Goal: Task Accomplishment & Management: Complete application form

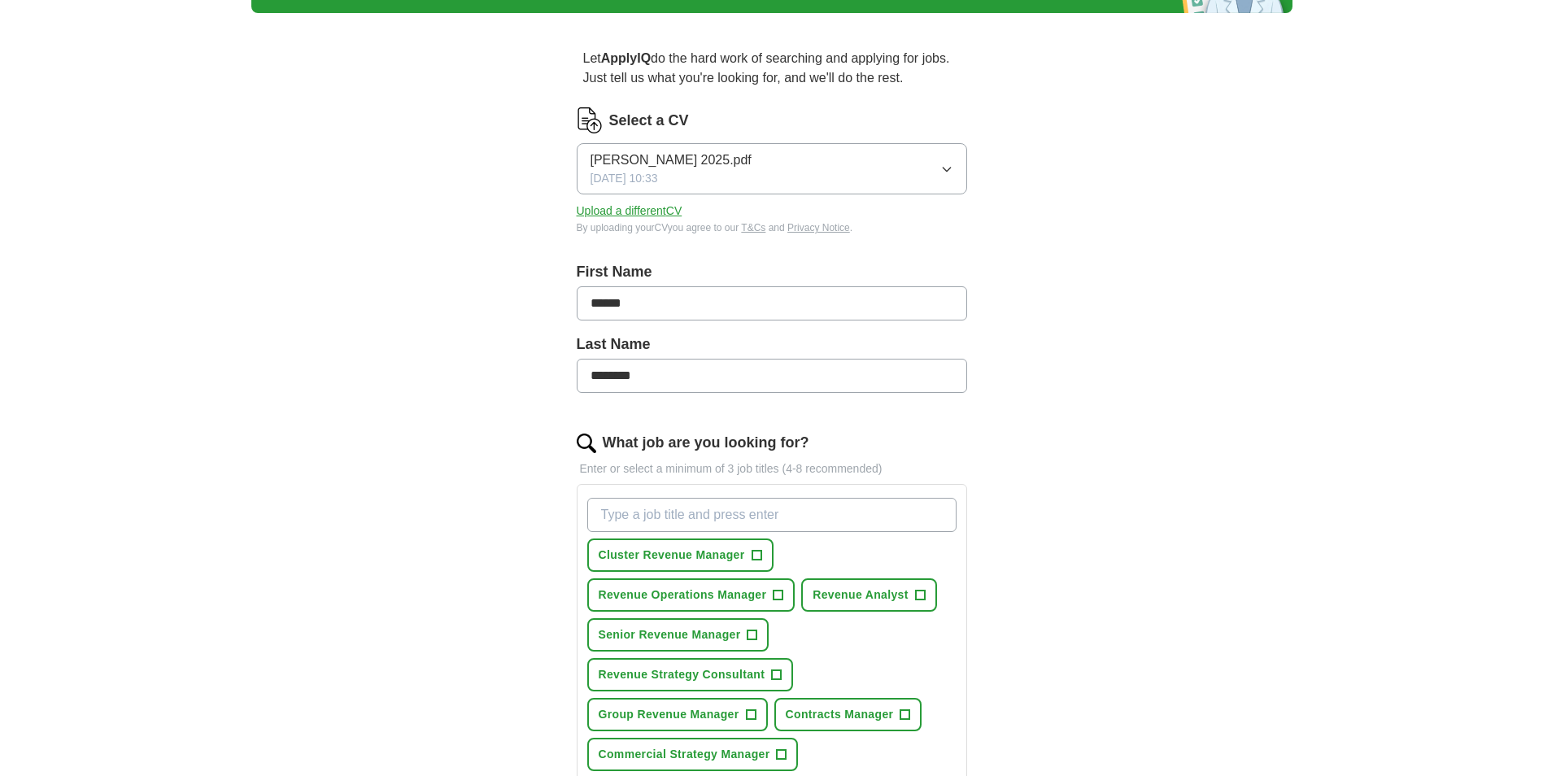
scroll to position [163, 0]
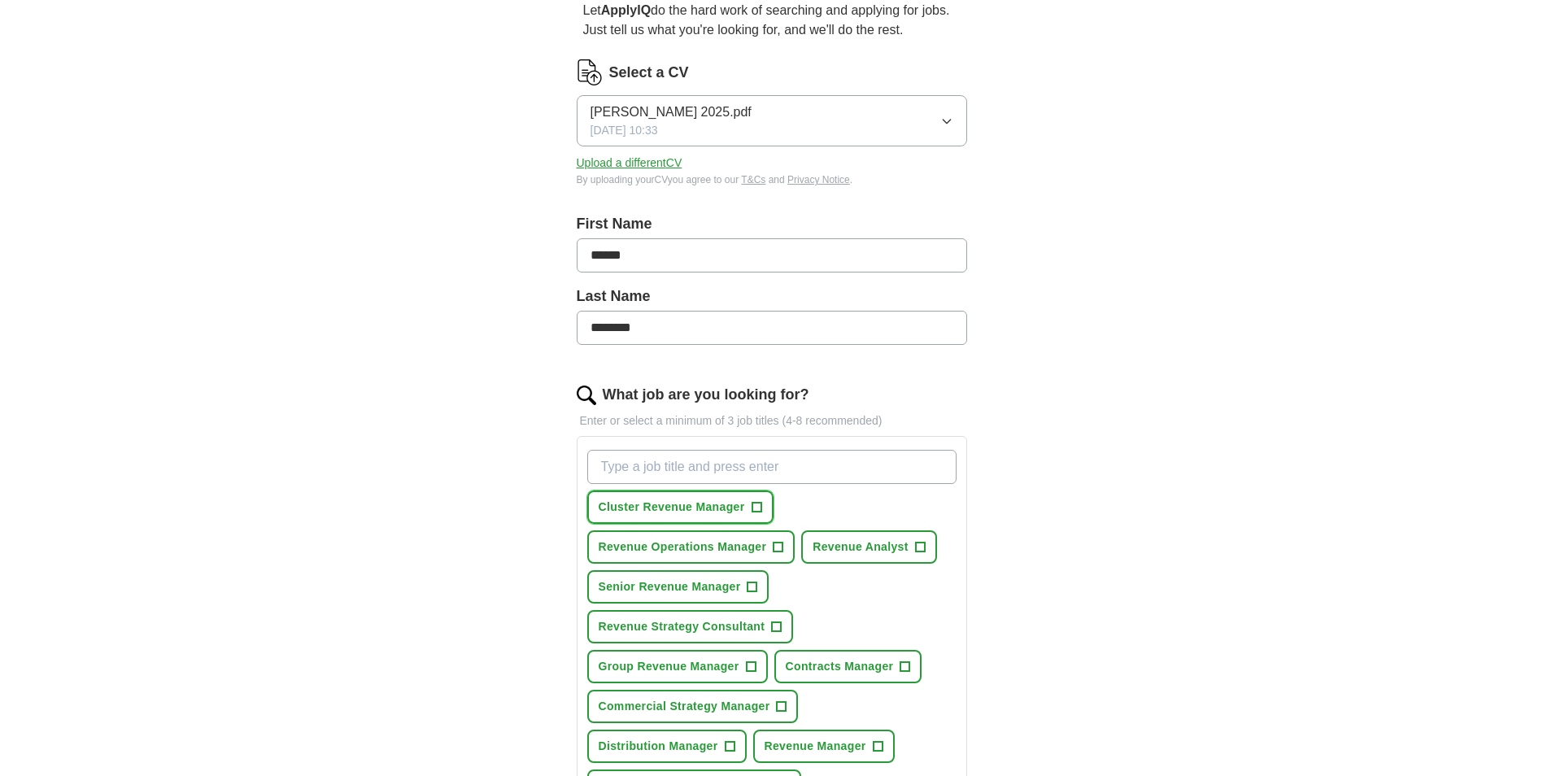
click at [649, 514] on span "Cluster Revenue Manager" at bounding box center [672, 507] width 146 height 17
click at [690, 589] on span "Senior Revenue Manager" at bounding box center [670, 586] width 142 height 17
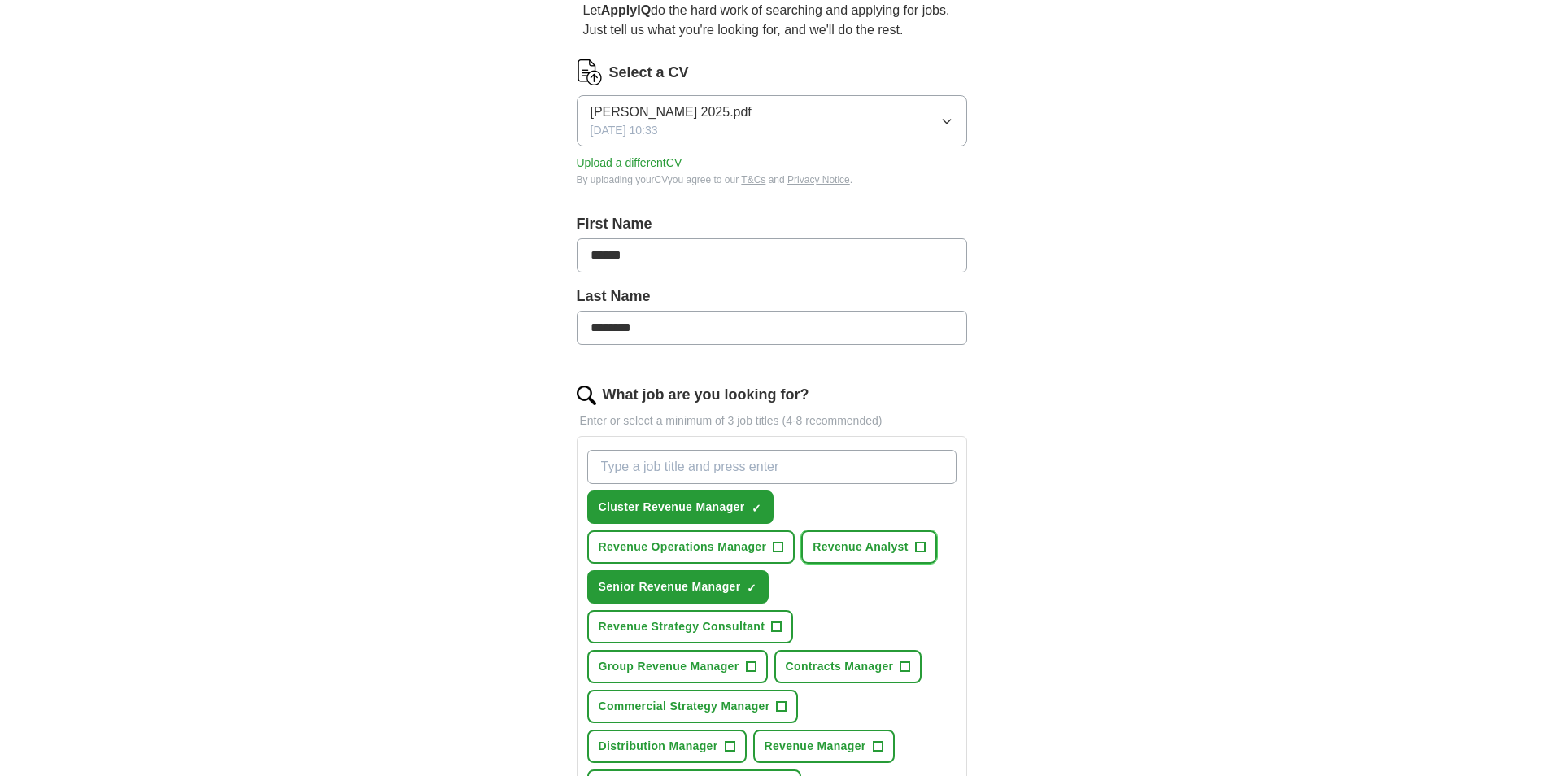
click at [911, 543] on button "Revenue Analyst +" at bounding box center [869, 546] width 136 height 33
click at [681, 623] on span "Revenue Strategy Consultant" at bounding box center [682, 626] width 167 height 17
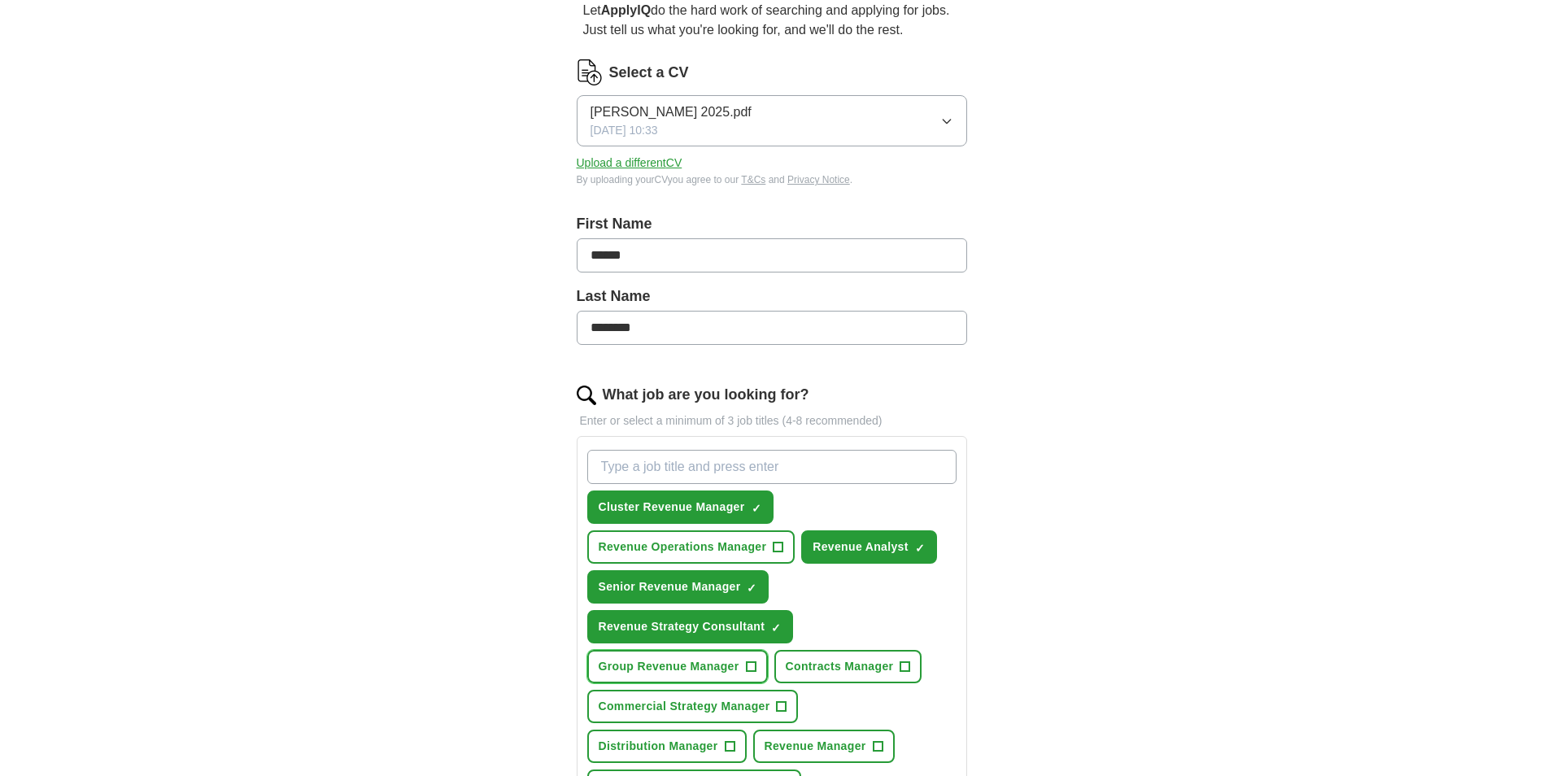
click at [721, 667] on span "Group Revenue Manager" at bounding box center [669, 666] width 141 height 17
click at [864, 668] on span "Contracts Manager" at bounding box center [840, 666] width 108 height 17
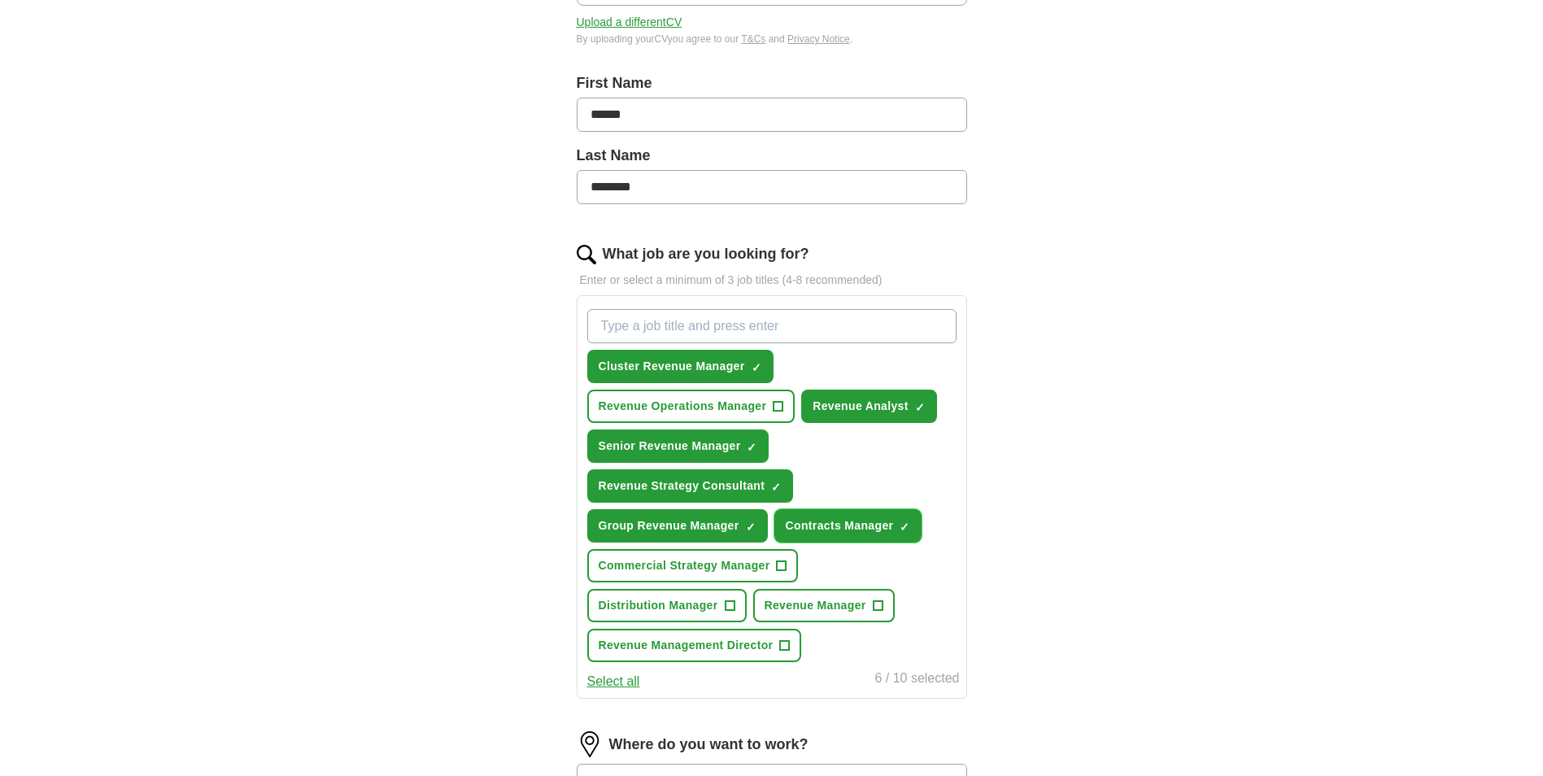
scroll to position [325, 0]
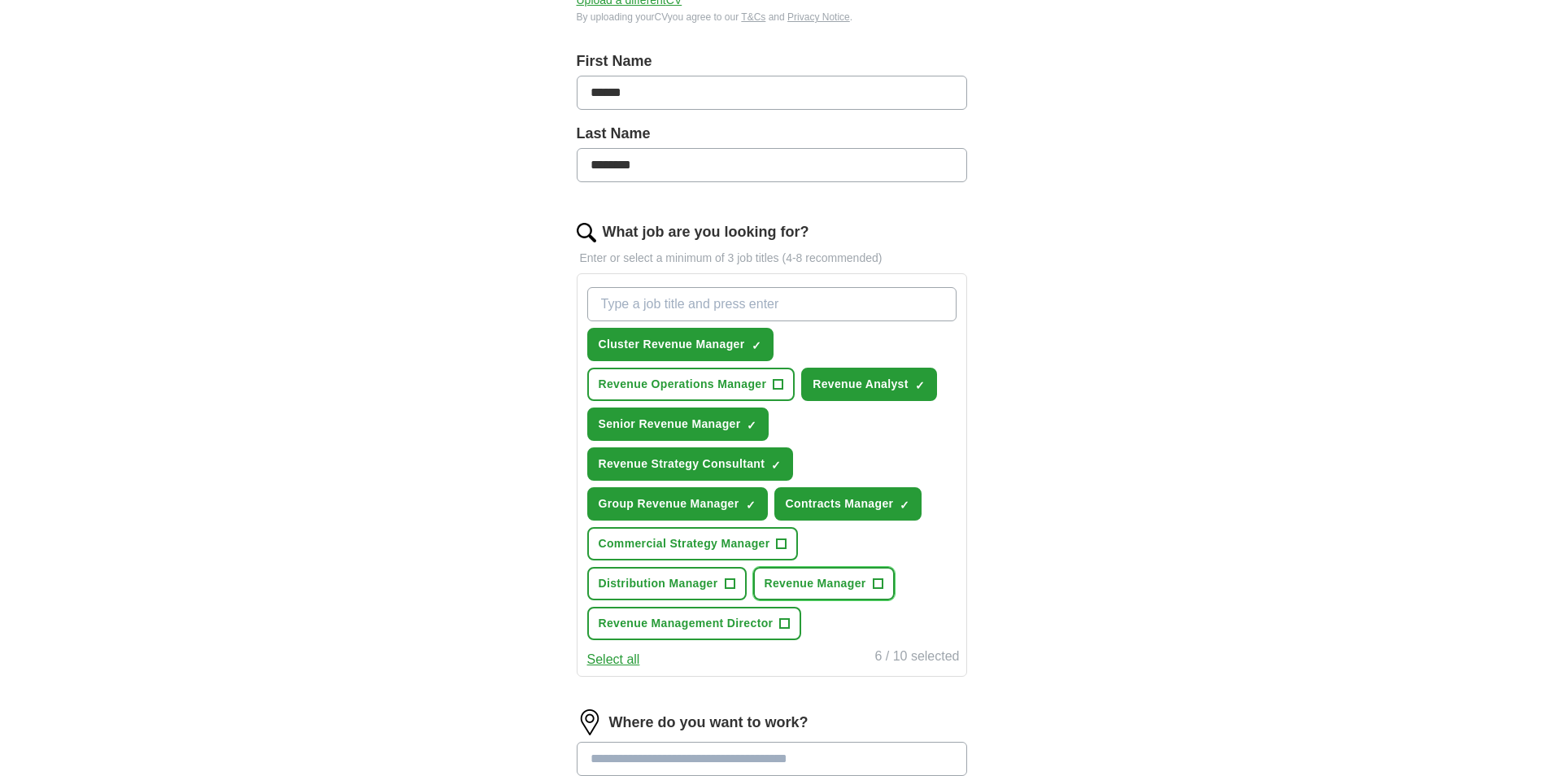
click at [853, 591] on span "Revenue Manager" at bounding box center [816, 583] width 102 height 17
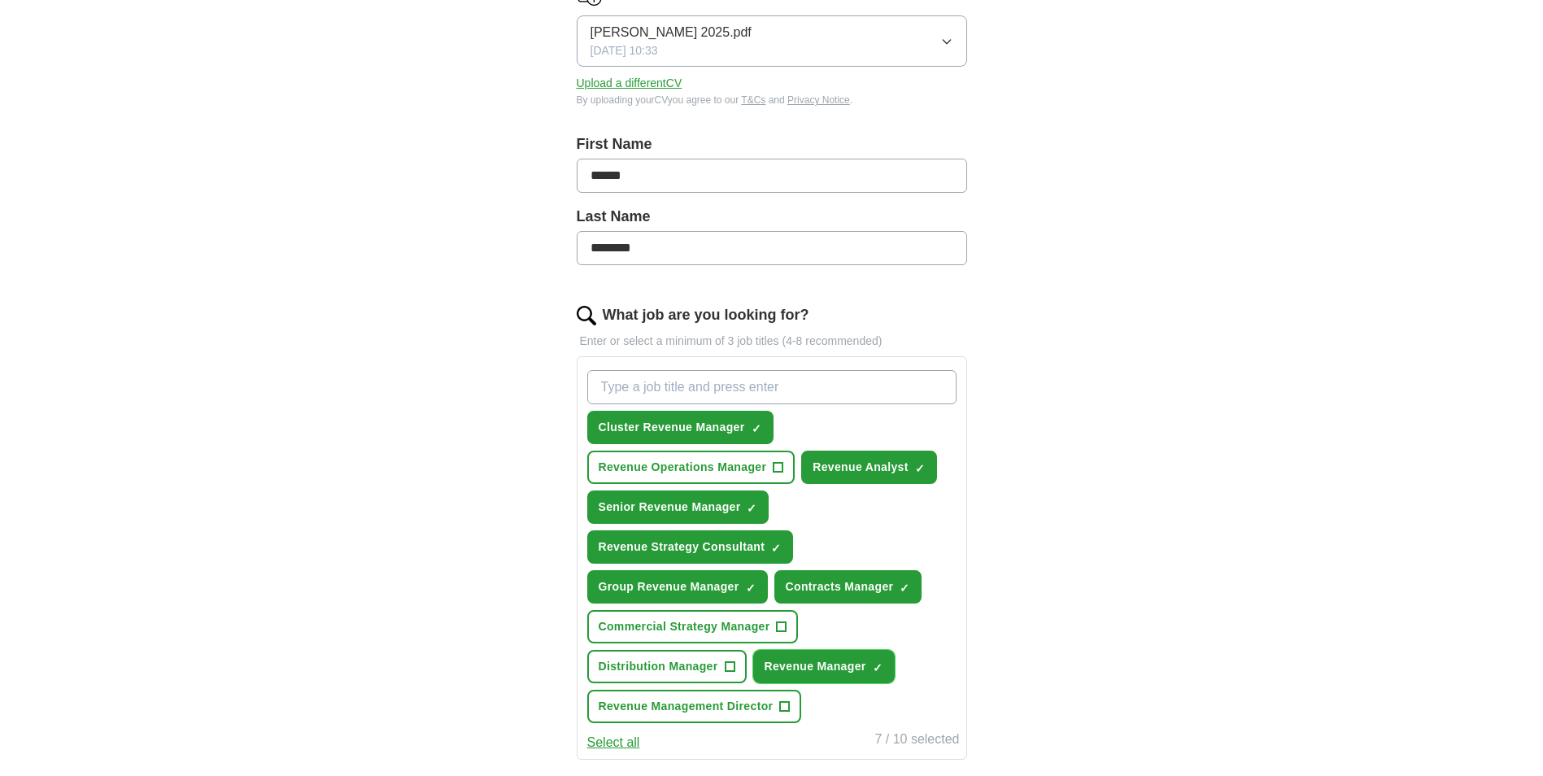
scroll to position [163, 0]
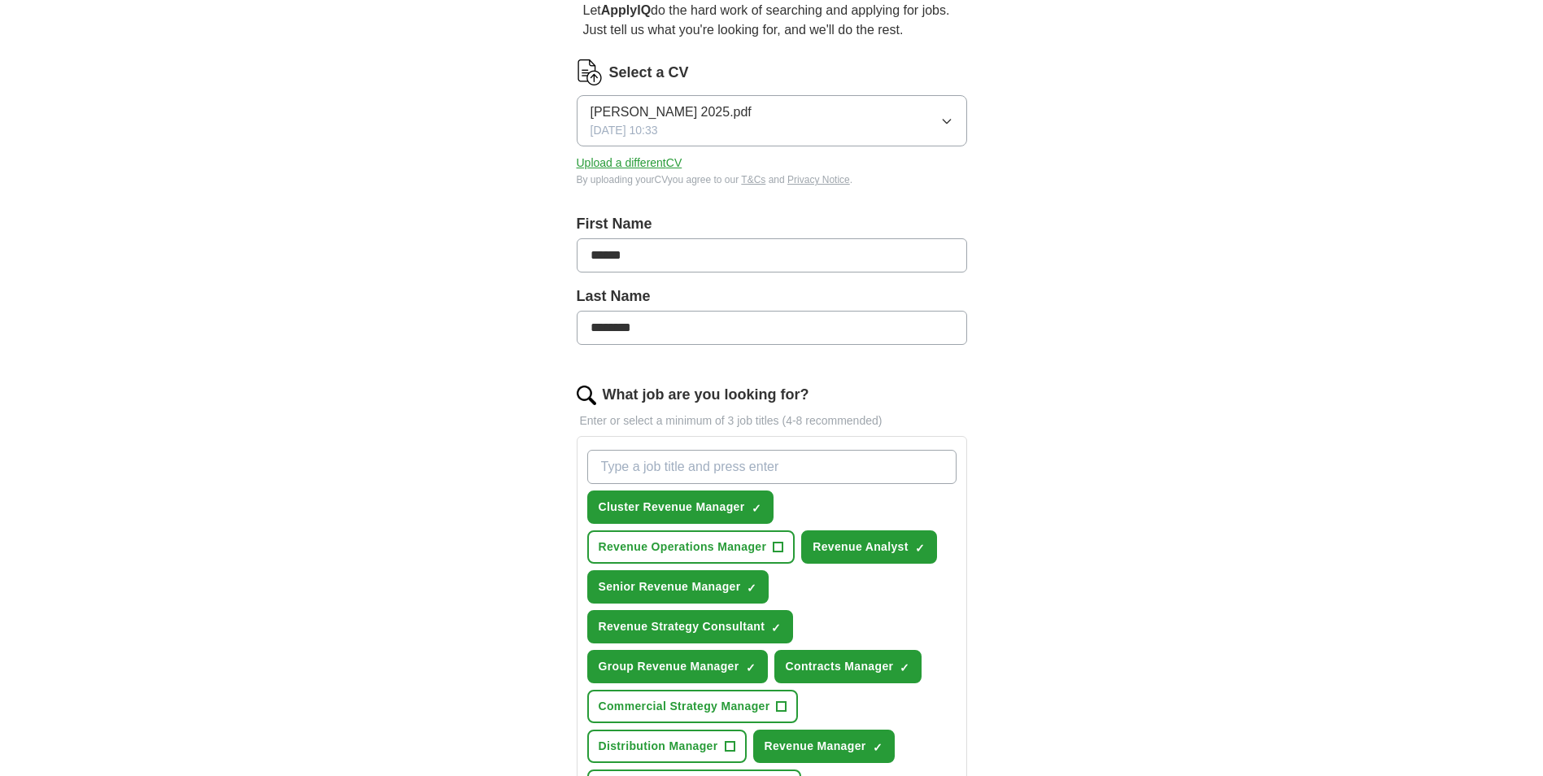
click at [768, 453] on input "What job are you looking for?" at bounding box center [771, 467] width 369 height 34
type input "pricing manager"
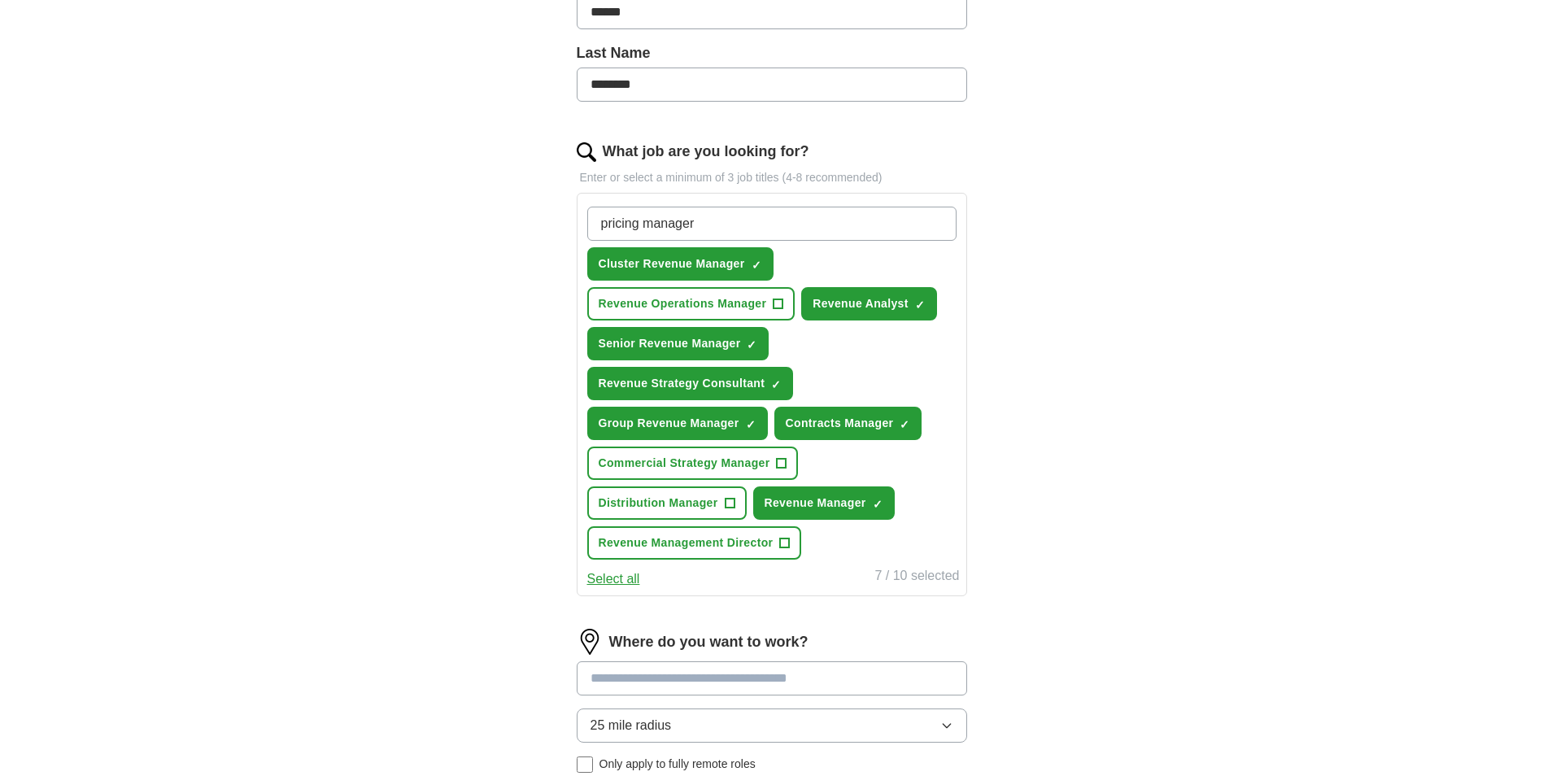
scroll to position [407, 0]
drag, startPoint x: 707, startPoint y: 216, endPoint x: 552, endPoint y: 211, distance: 155.5
click at [552, 211] on div "Let ApplyIQ do the hard work of searching and applying for jobs. Just tell us w…" at bounding box center [772, 341] width 521 height 1214
type input "y"
click at [717, 459] on span "Commercial Strategy Manager" at bounding box center [685, 462] width 172 height 17
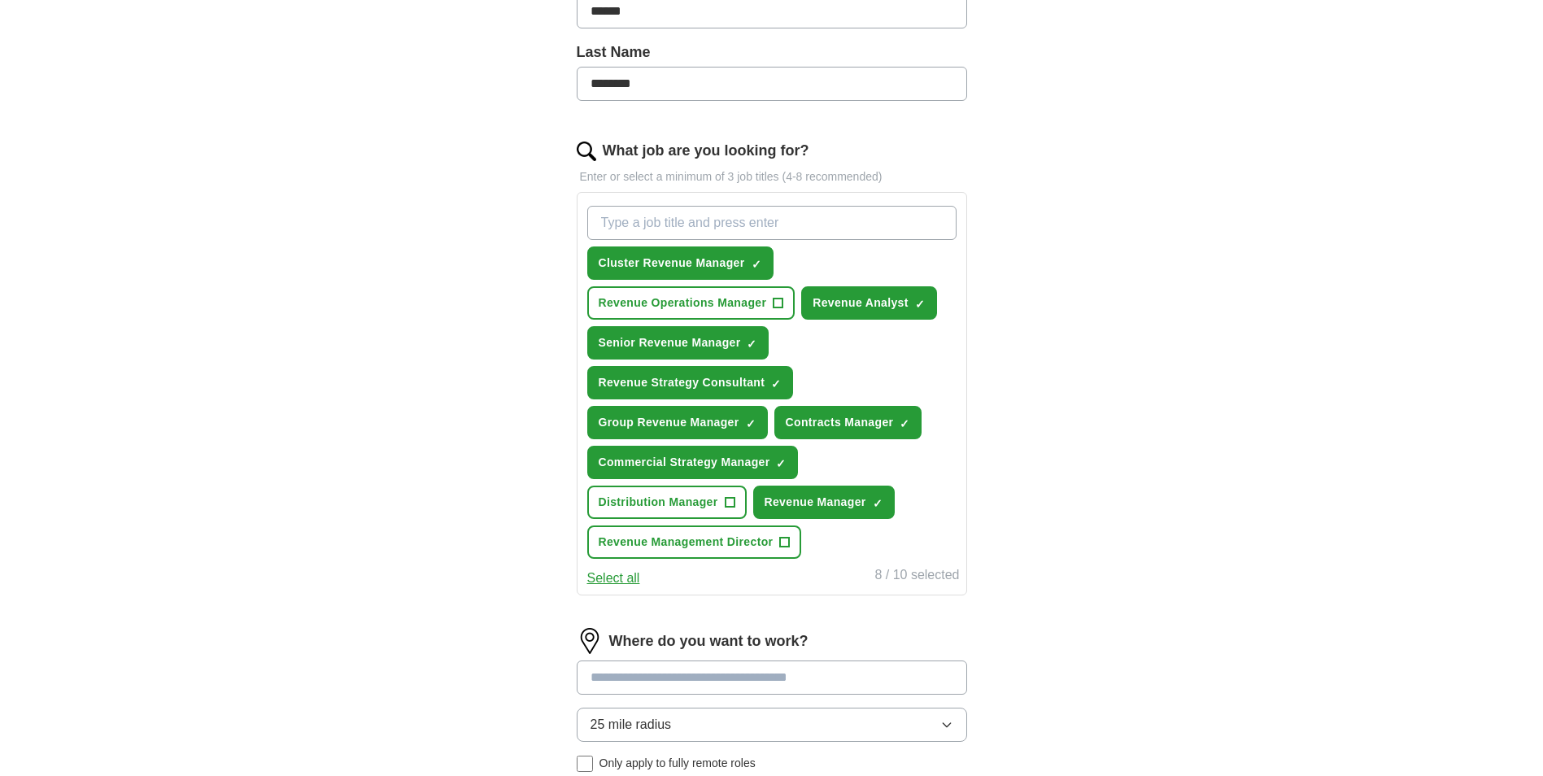
click at [603, 574] on button "Select all" at bounding box center [613, 579] width 53 height 20
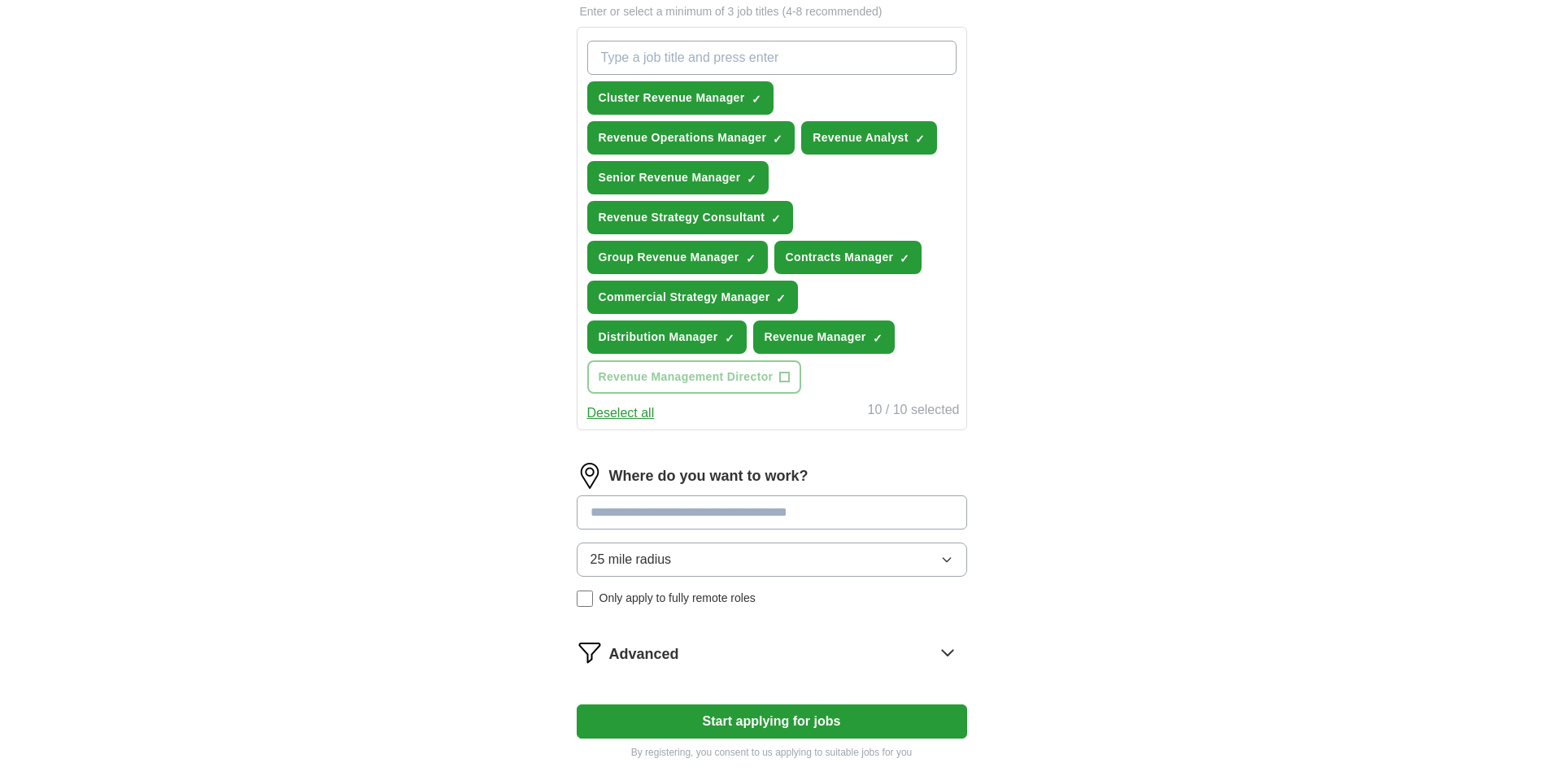
scroll to position [651, 0]
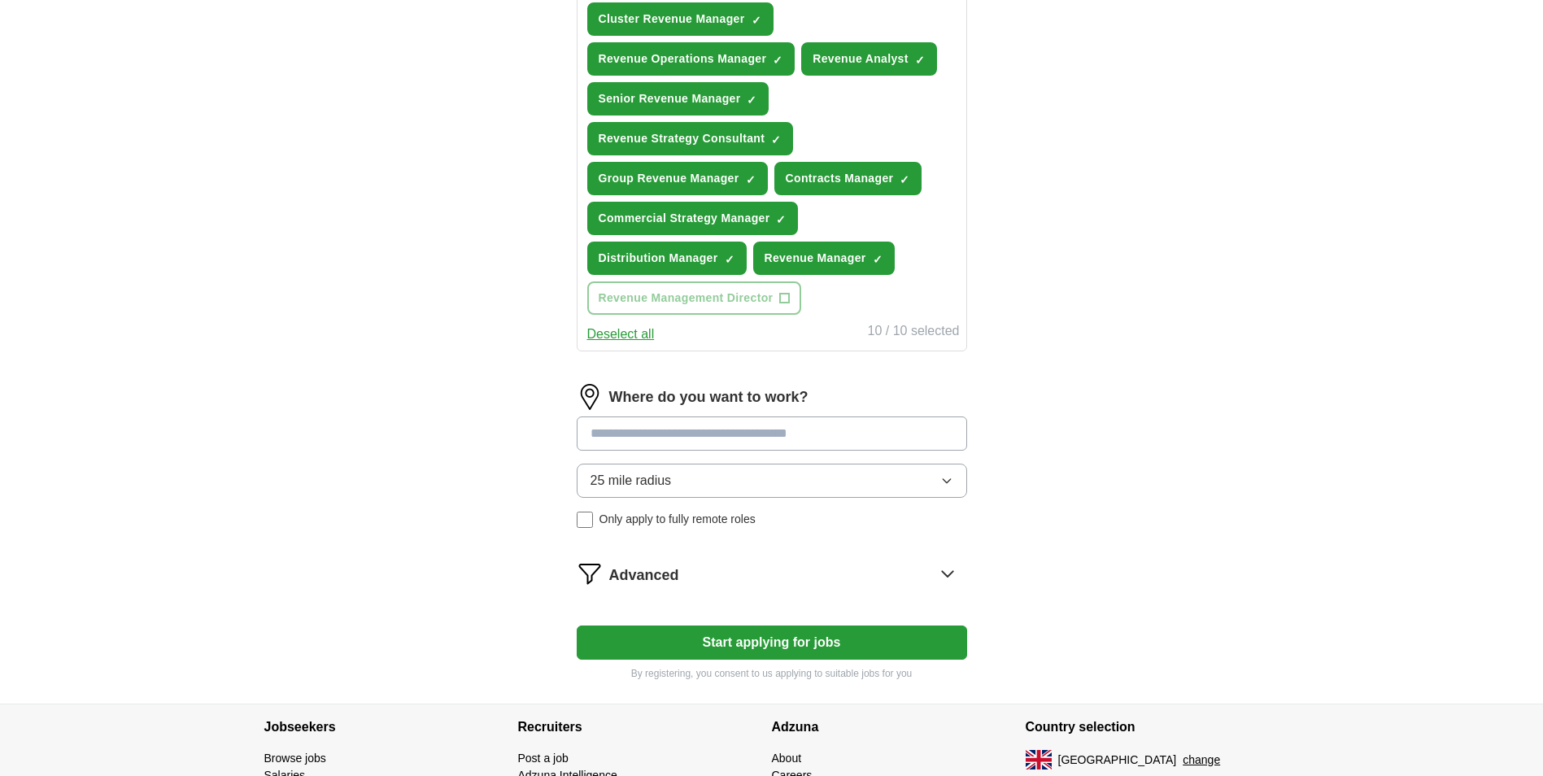
click at [745, 426] on input at bounding box center [772, 434] width 390 height 34
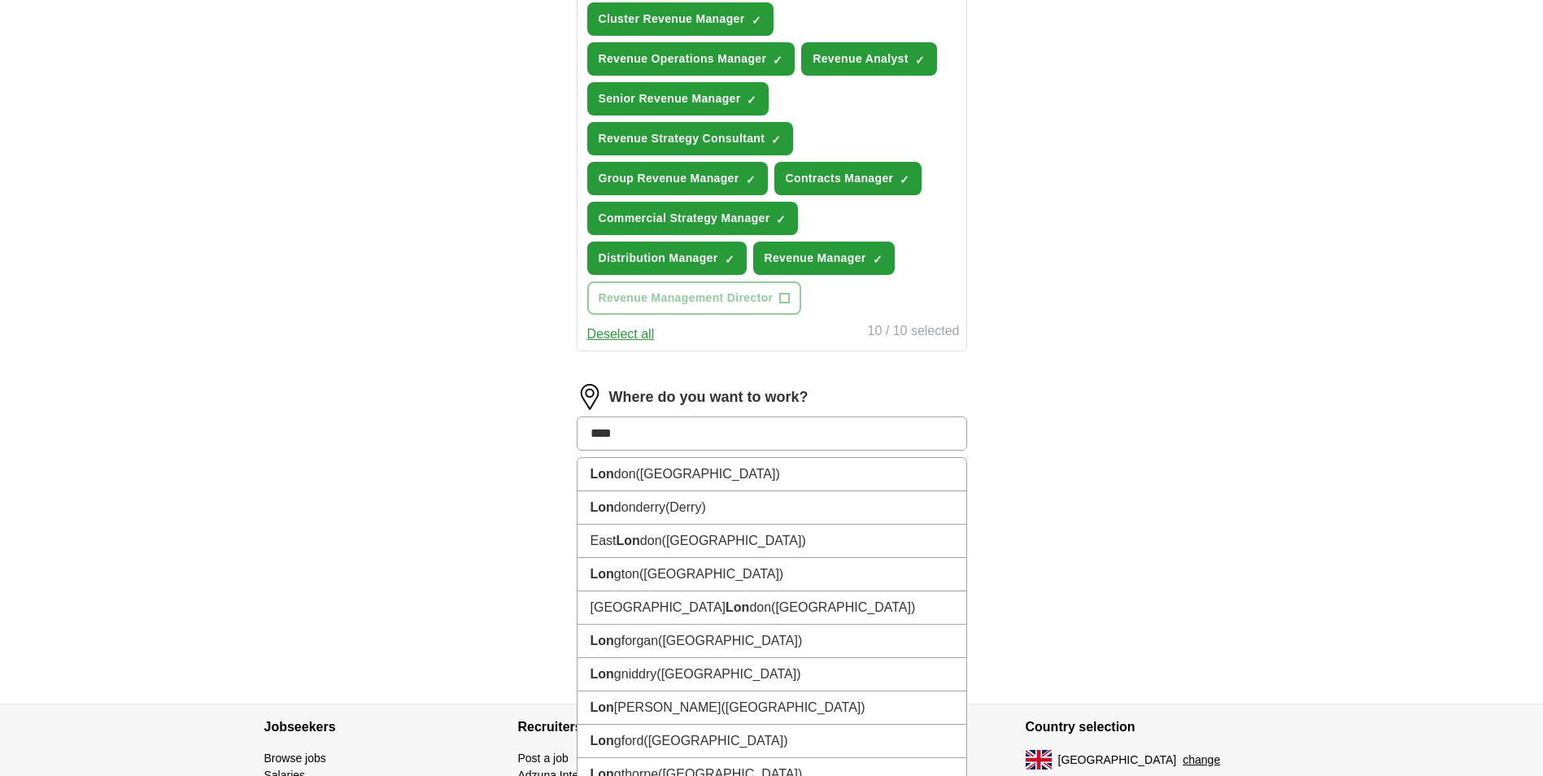
type input "*****"
click at [642, 468] on span "([GEOGRAPHIC_DATA])" at bounding box center [709, 474] width 144 height 14
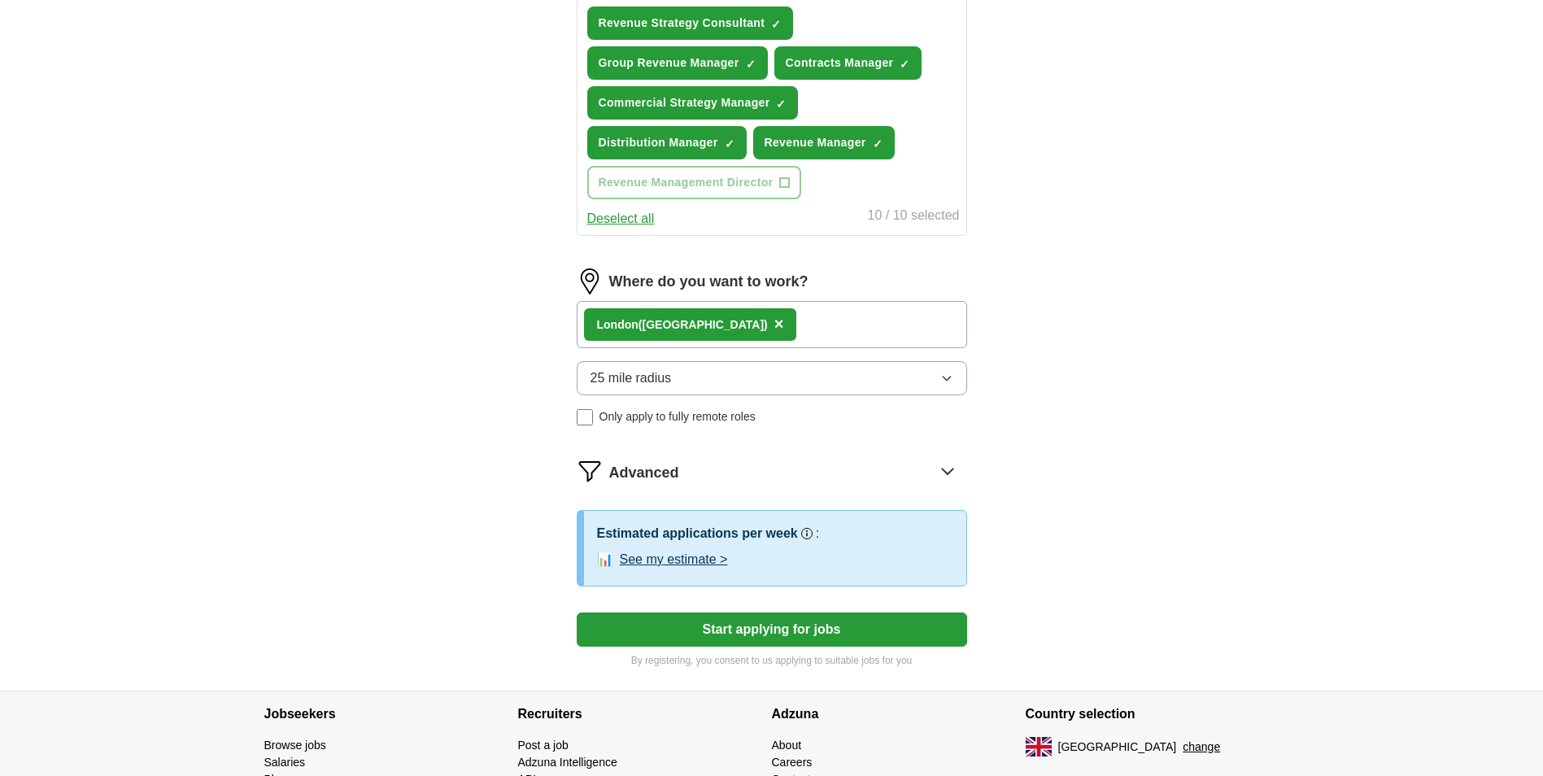
scroll to position [813, 0]
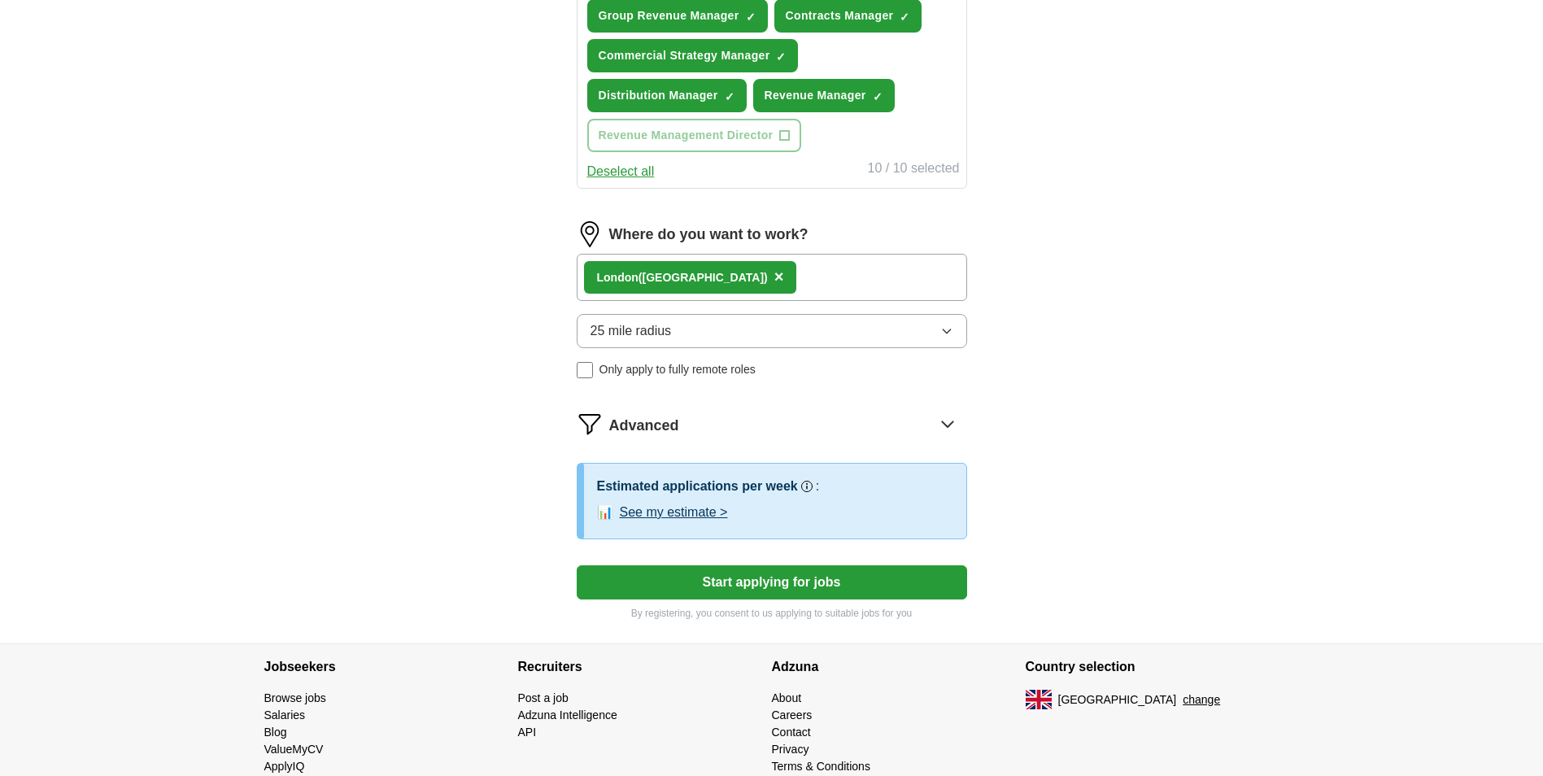
click at [645, 422] on span "Advanced" at bounding box center [644, 426] width 70 height 22
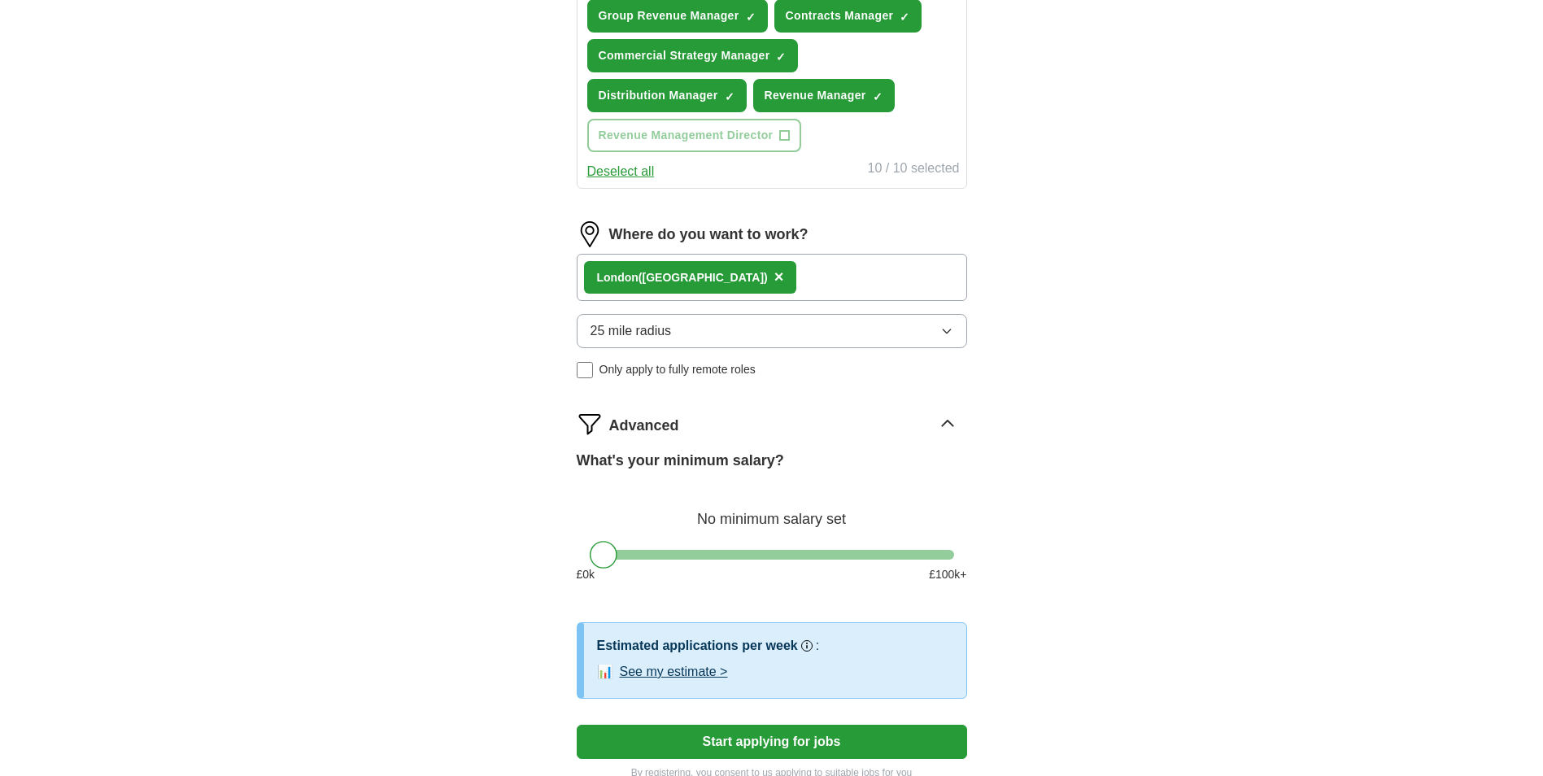
click at [713, 552] on div at bounding box center [772, 555] width 364 height 10
click at [732, 552] on div at bounding box center [772, 555] width 364 height 10
click at [720, 552] on div at bounding box center [732, 555] width 28 height 28
click at [716, 552] on div at bounding box center [772, 555] width 364 height 10
click at [715, 665] on button "See my estimate >" at bounding box center [674, 672] width 108 height 20
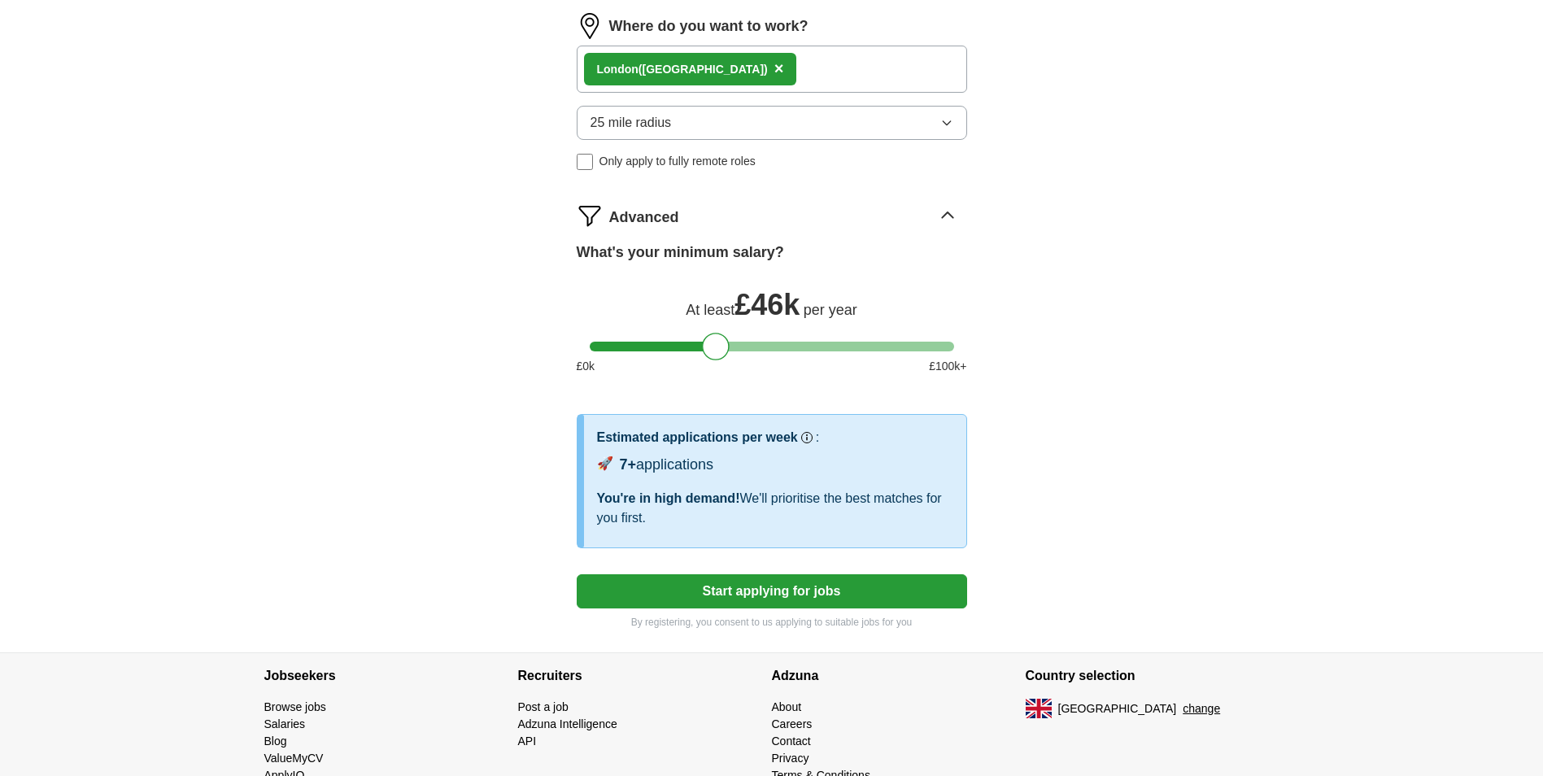
scroll to position [1058, 0]
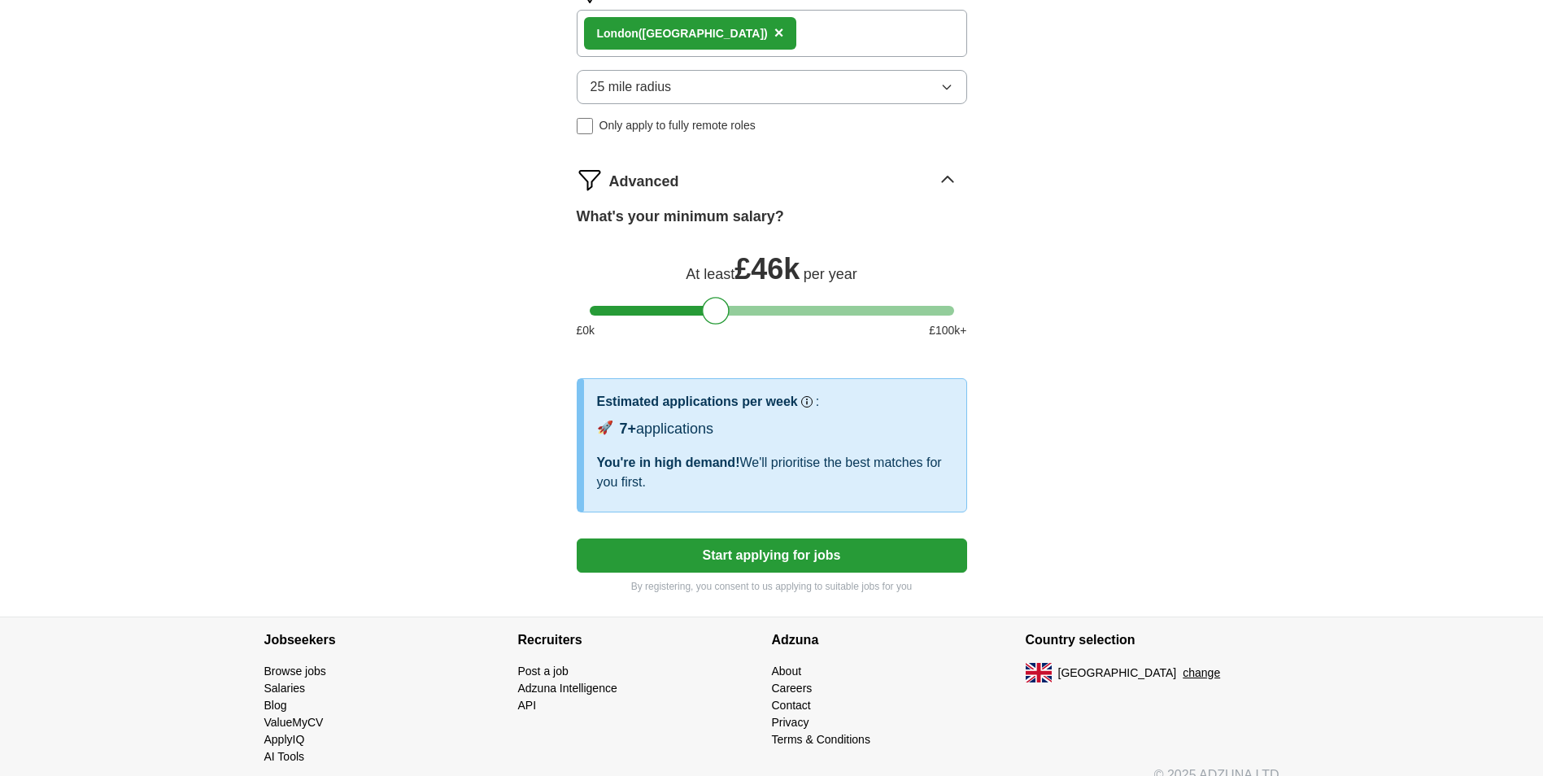
click at [823, 553] on button "Start applying for jobs" at bounding box center [772, 556] width 390 height 34
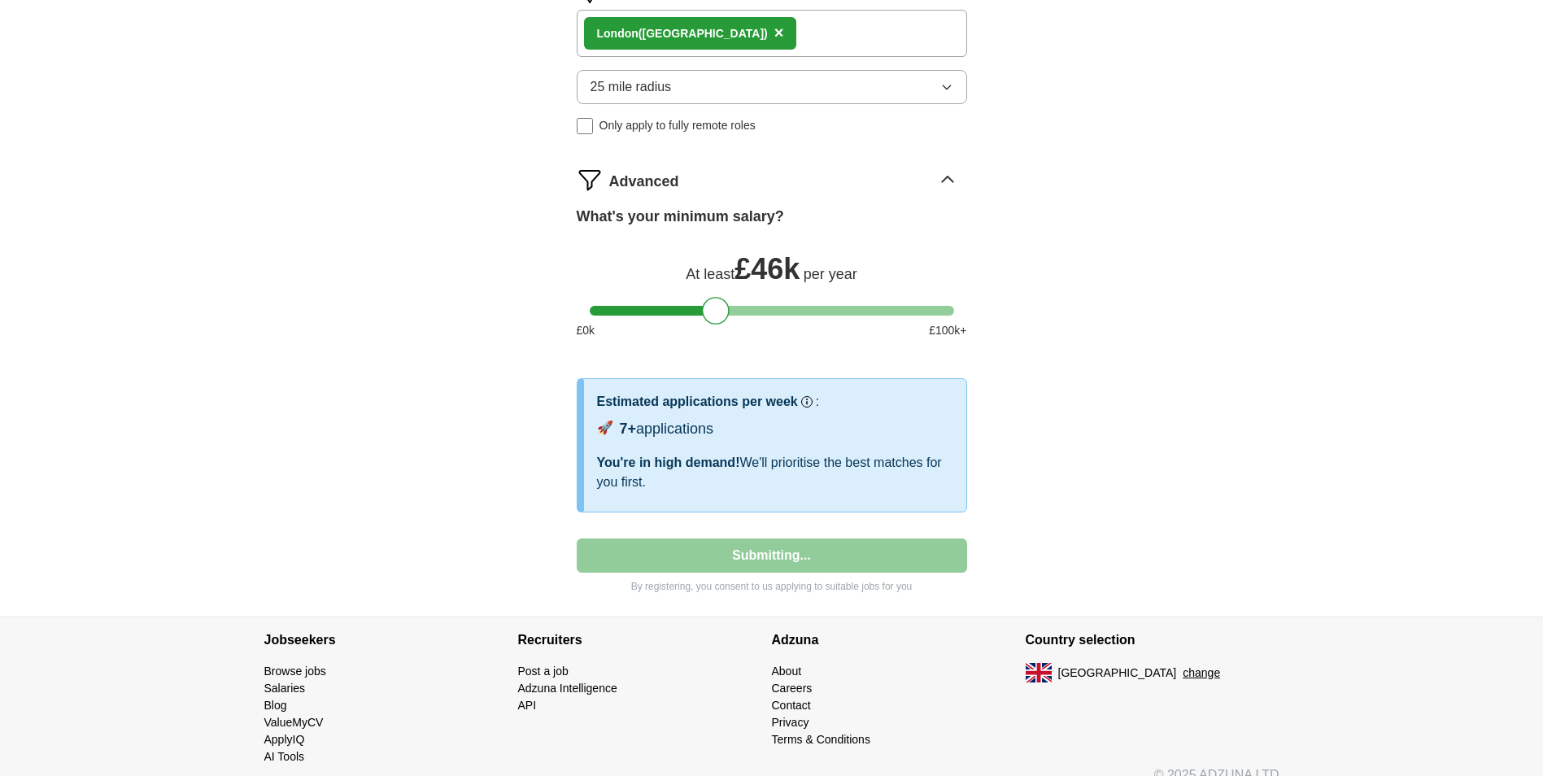
select select "**"
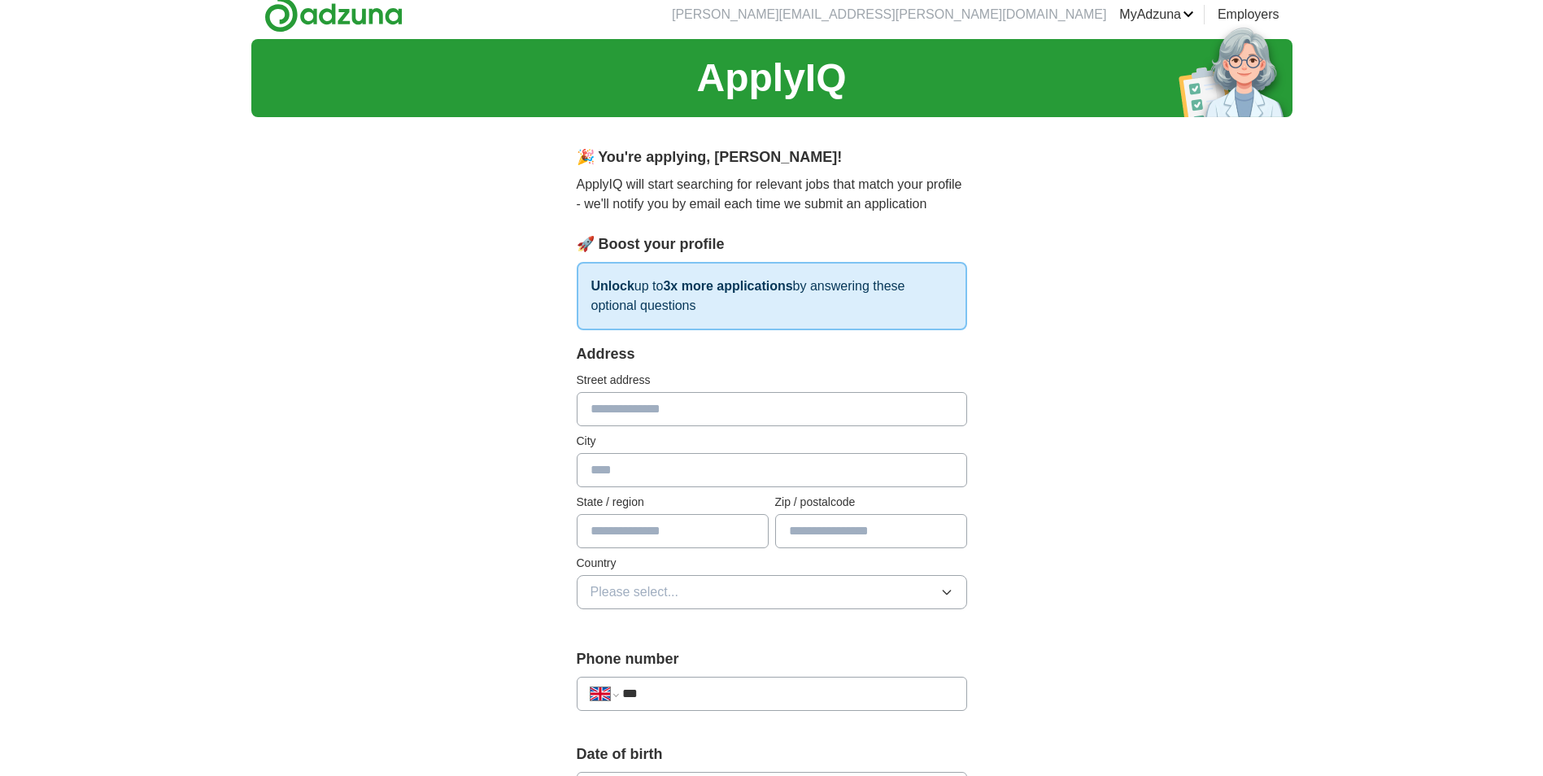
scroll to position [0, 0]
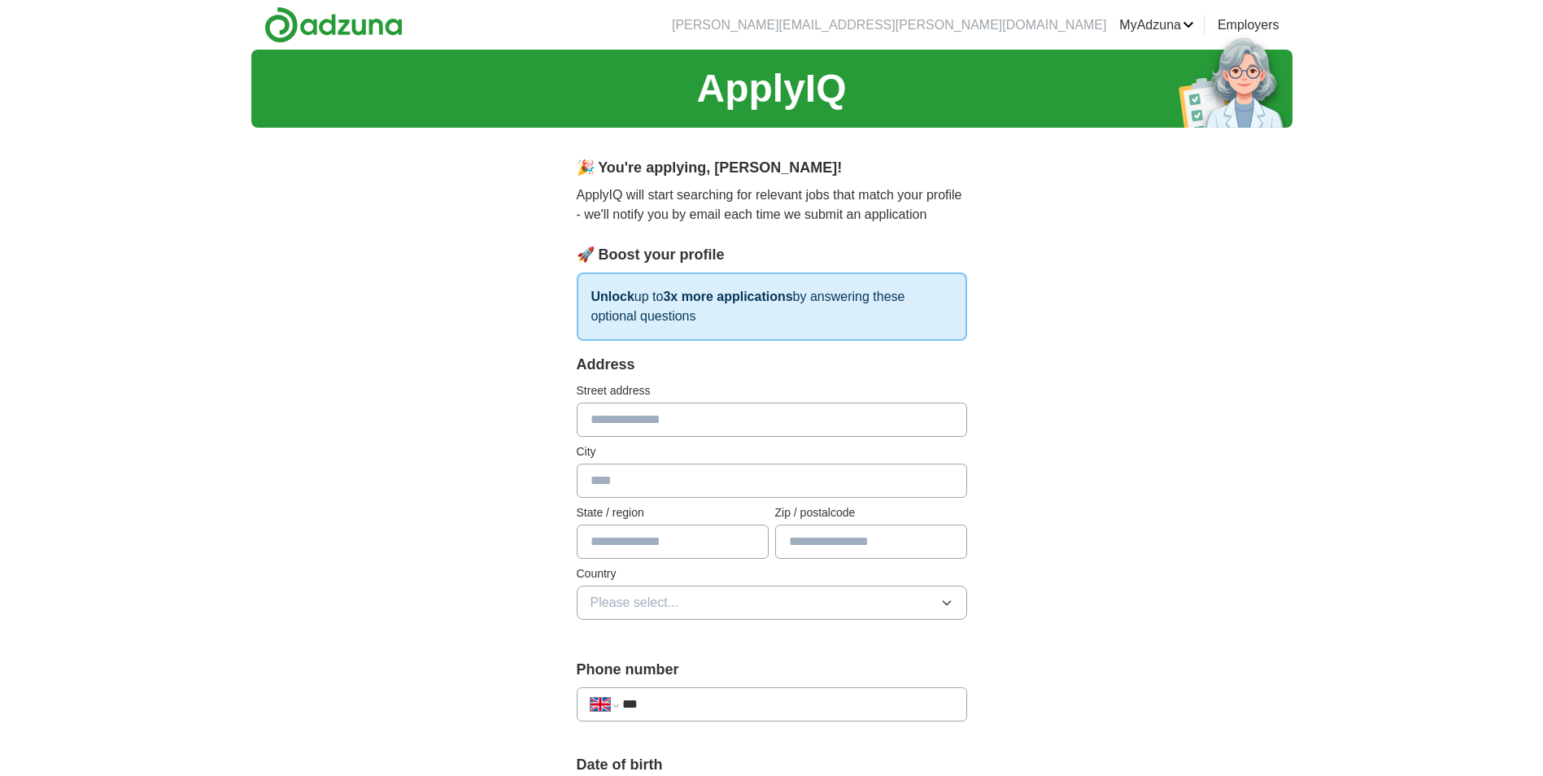
click at [720, 416] on input "text" at bounding box center [772, 420] width 390 height 34
drag, startPoint x: 666, startPoint y: 406, endPoint x: 595, endPoint y: 412, distance: 71.0
click at [595, 412] on input "*******" at bounding box center [772, 420] width 390 height 34
type input "*"
click at [1166, 491] on div "**********" at bounding box center [771, 779] width 1041 height 1459
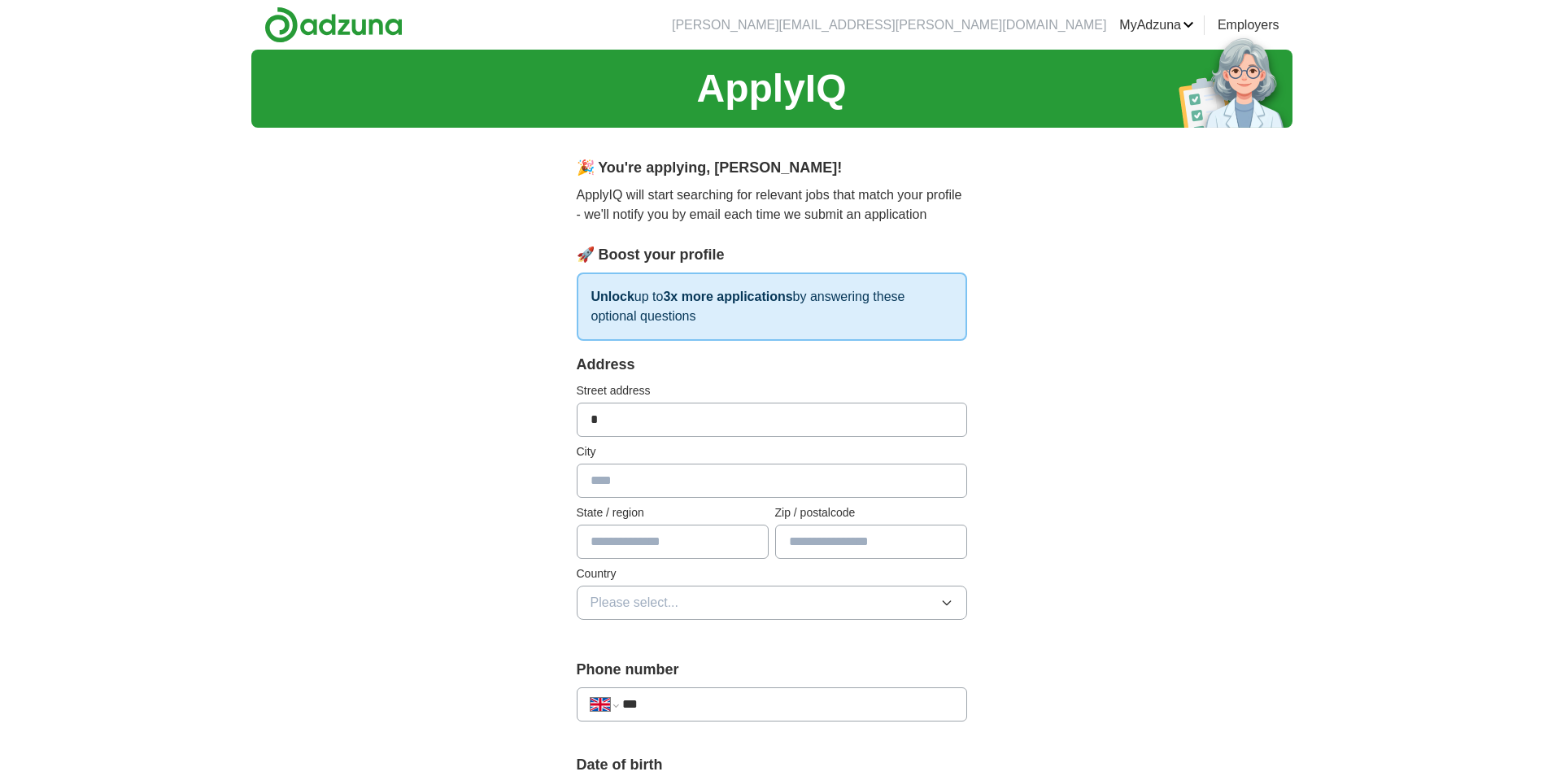
click at [656, 411] on input "*" at bounding box center [772, 420] width 390 height 34
type input "**********"
click at [630, 487] on input "text" at bounding box center [772, 481] width 390 height 34
drag, startPoint x: 630, startPoint y: 487, endPoint x: 622, endPoint y: 472, distance: 17.9
click at [622, 472] on input "text" at bounding box center [772, 481] width 390 height 34
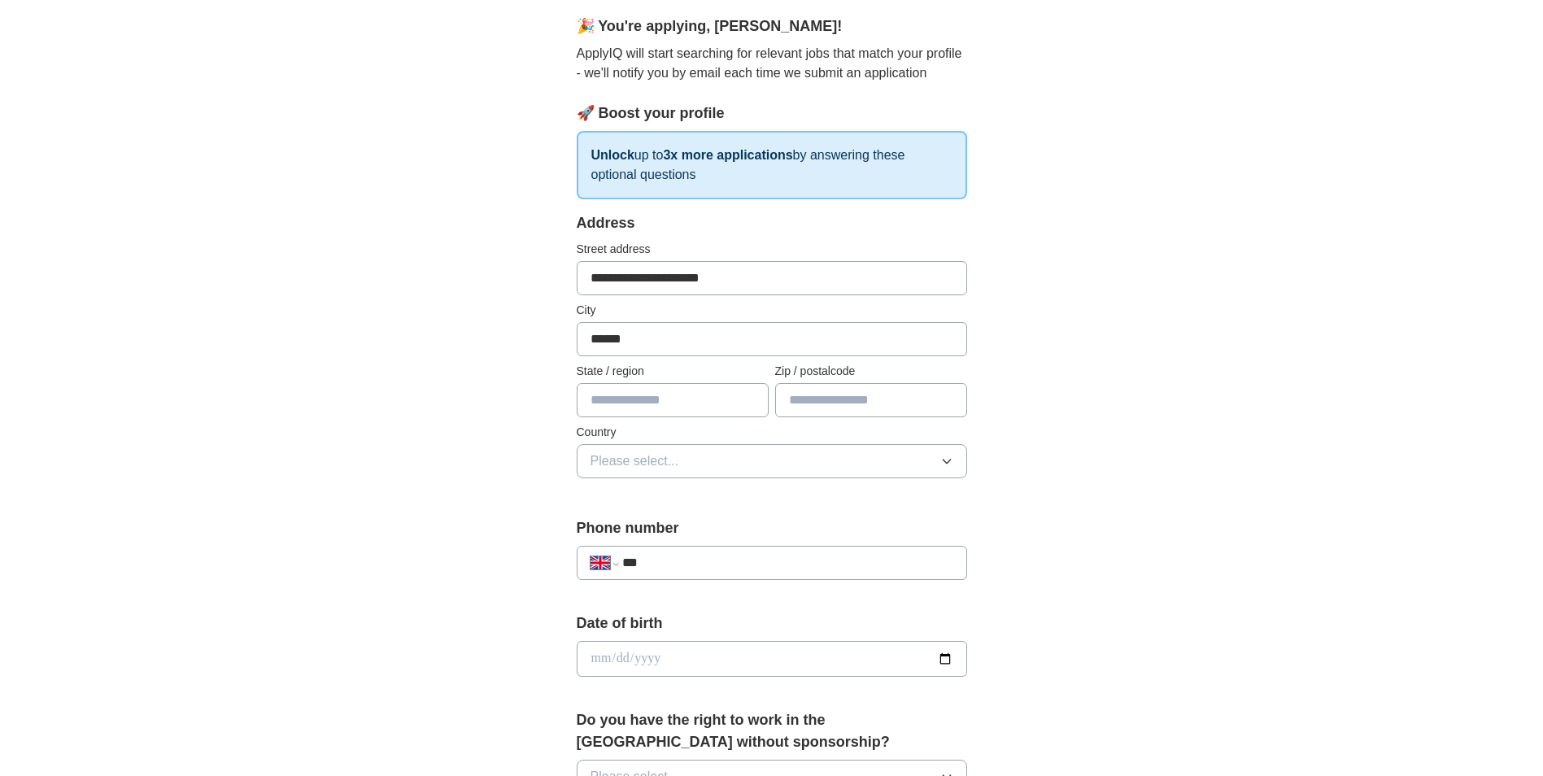
scroll to position [163, 0]
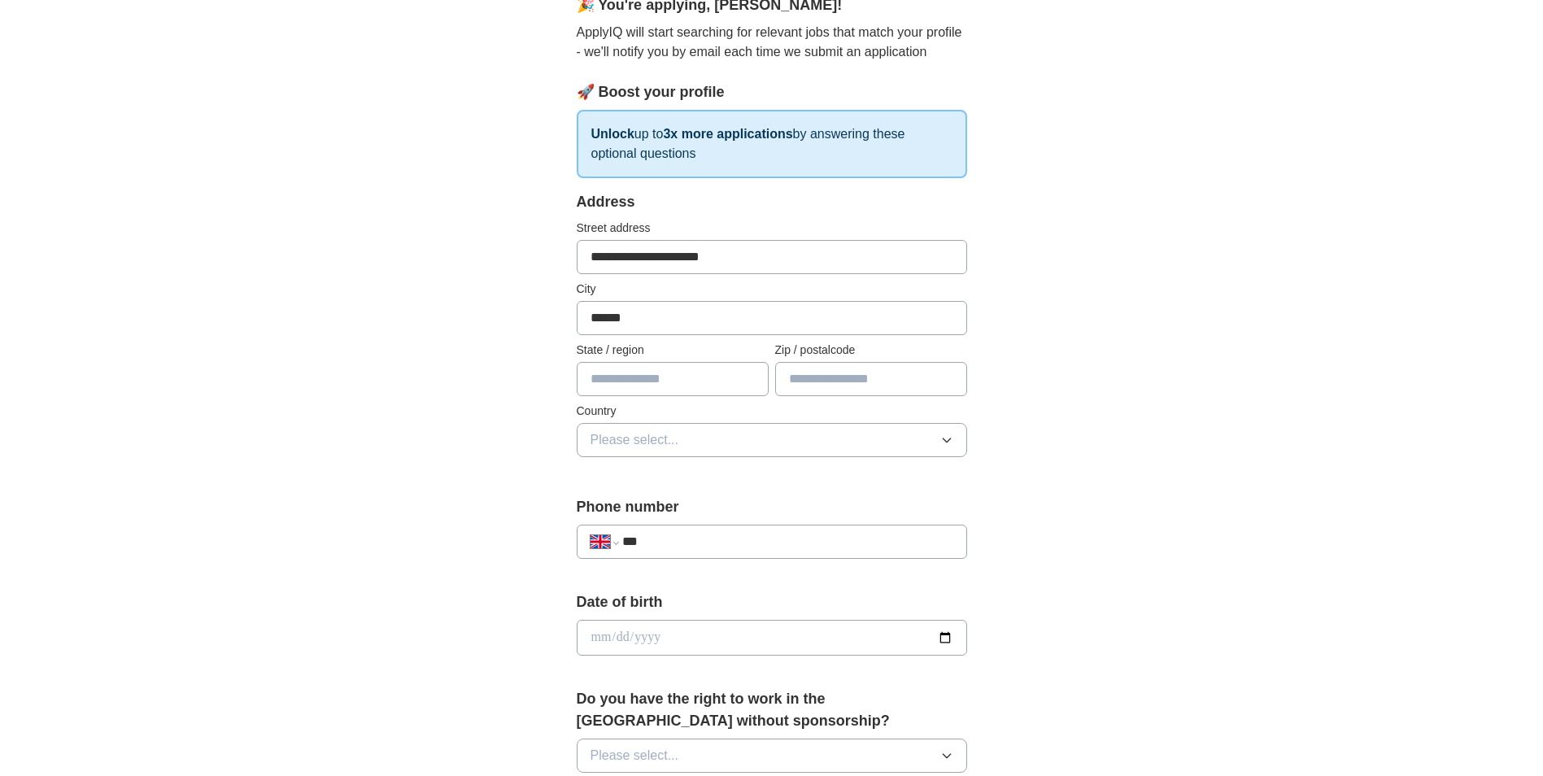
type input "******"
click at [698, 533] on input "***" at bounding box center [787, 542] width 330 height 20
type input "**********"
click at [835, 377] on input "text" at bounding box center [871, 379] width 192 height 34
type input "*******"
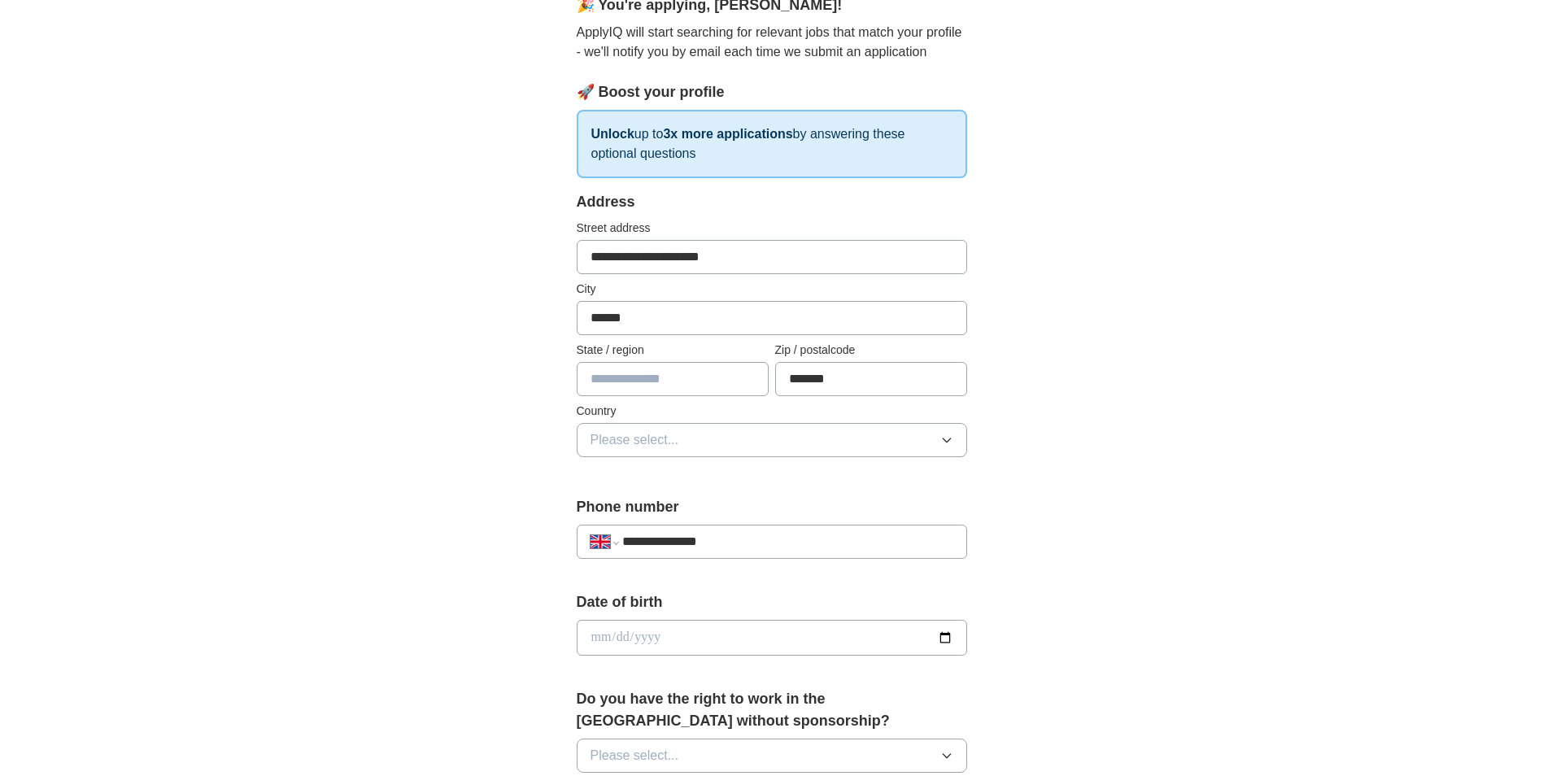
click at [630, 377] on input "text" at bounding box center [673, 379] width 192 height 34
type input "******"
click at [854, 432] on button "Please select..." at bounding box center [772, 440] width 390 height 34
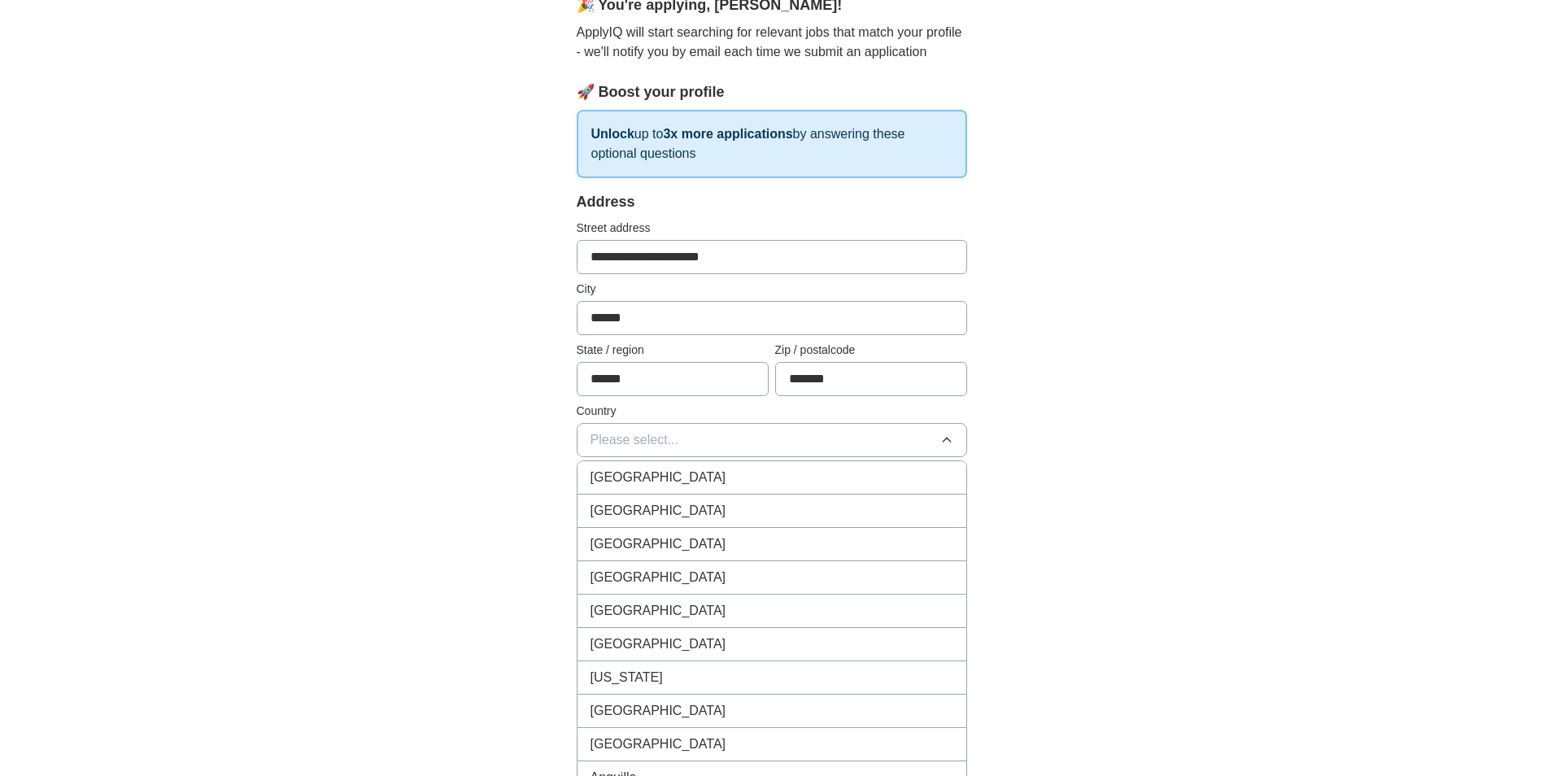
click at [752, 475] on div "[GEOGRAPHIC_DATA]" at bounding box center [772, 478] width 363 height 20
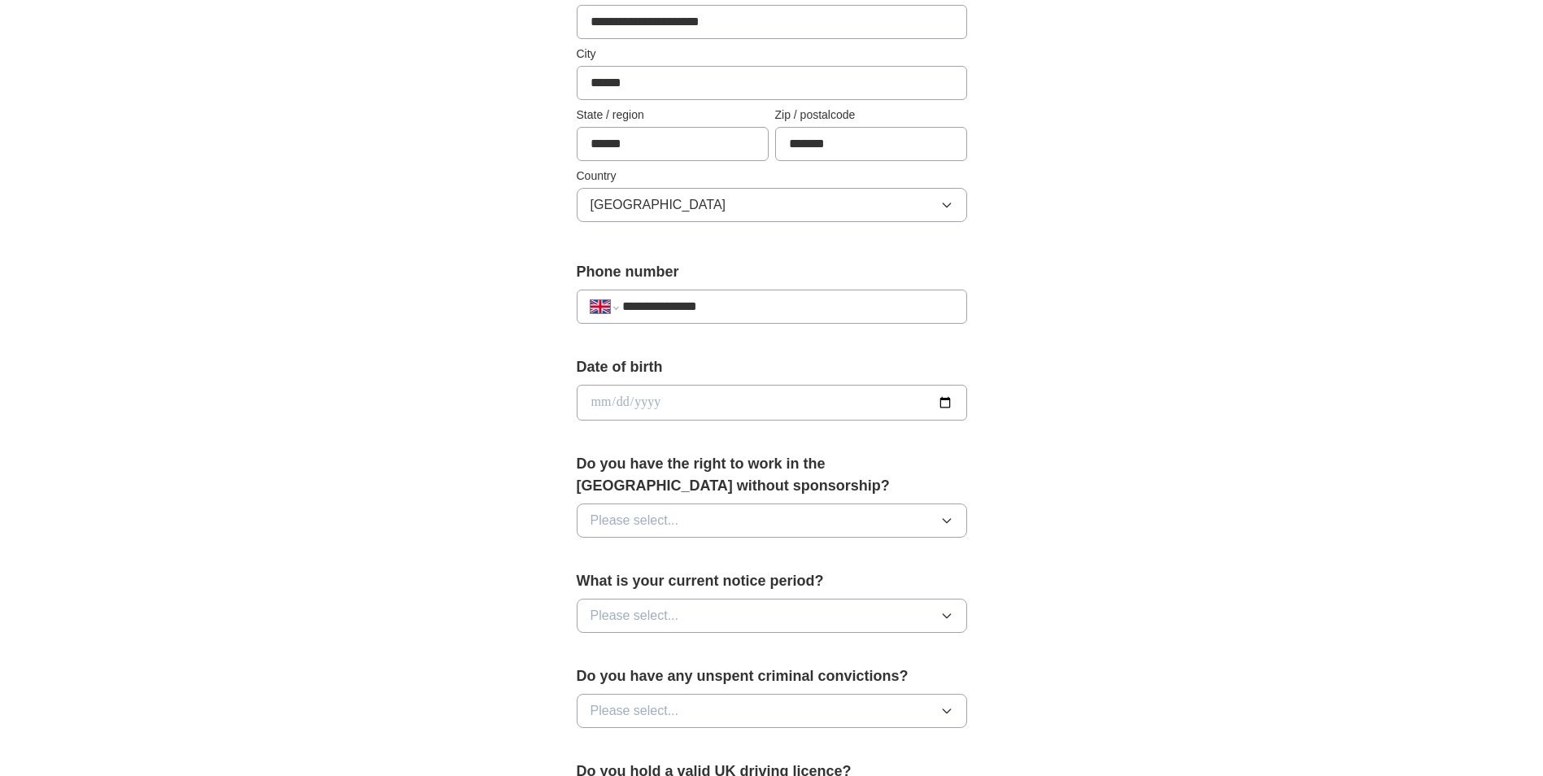
scroll to position [407, 0]
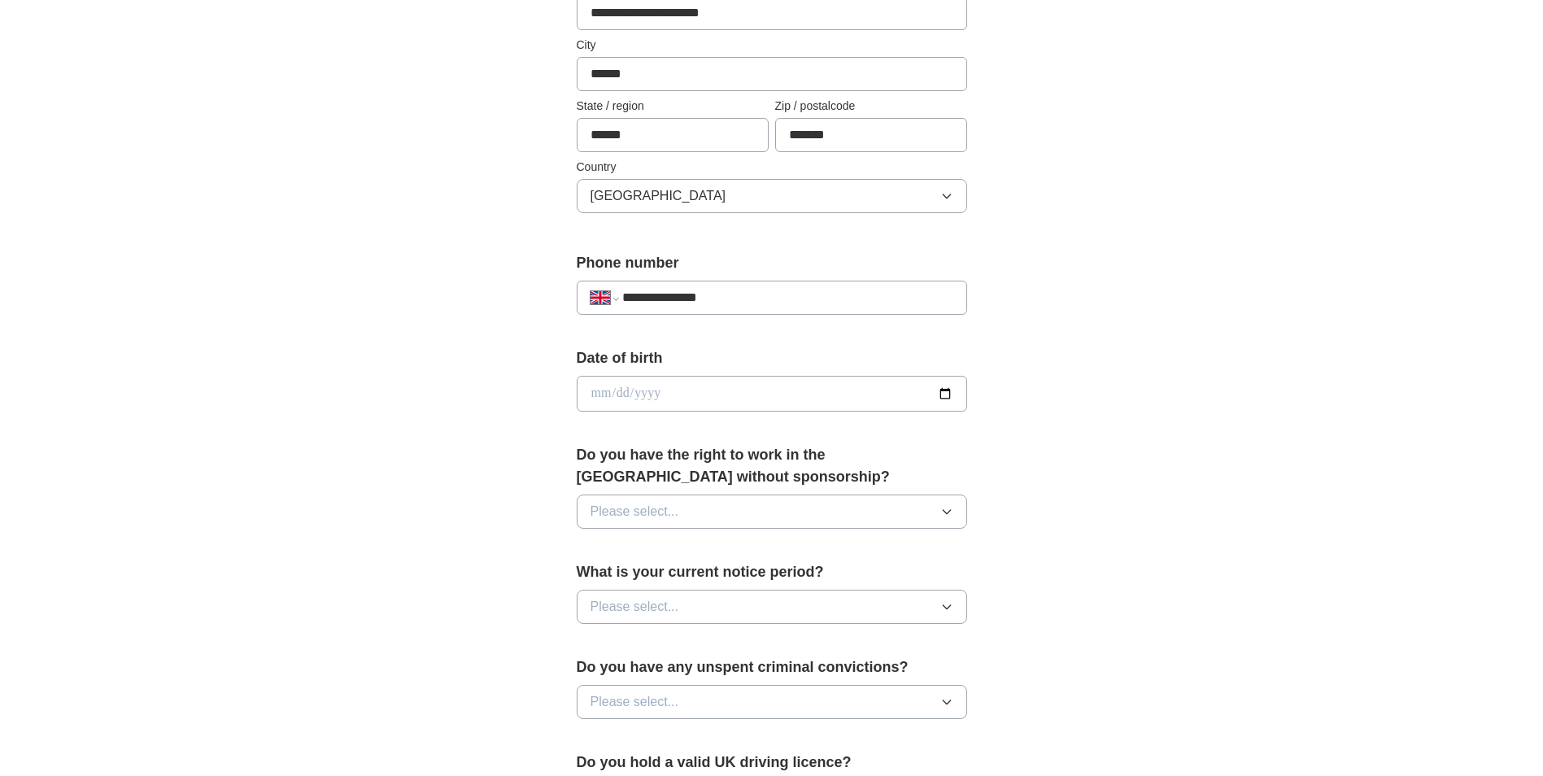
click at [696, 389] on input "date" at bounding box center [772, 394] width 390 height 36
type input "**********"
click at [686, 512] on button "Please select..." at bounding box center [772, 512] width 390 height 34
click at [642, 579] on div "No" at bounding box center [772, 583] width 363 height 20
click at [743, 581] on label "What is your current notice period?" at bounding box center [772, 572] width 390 height 22
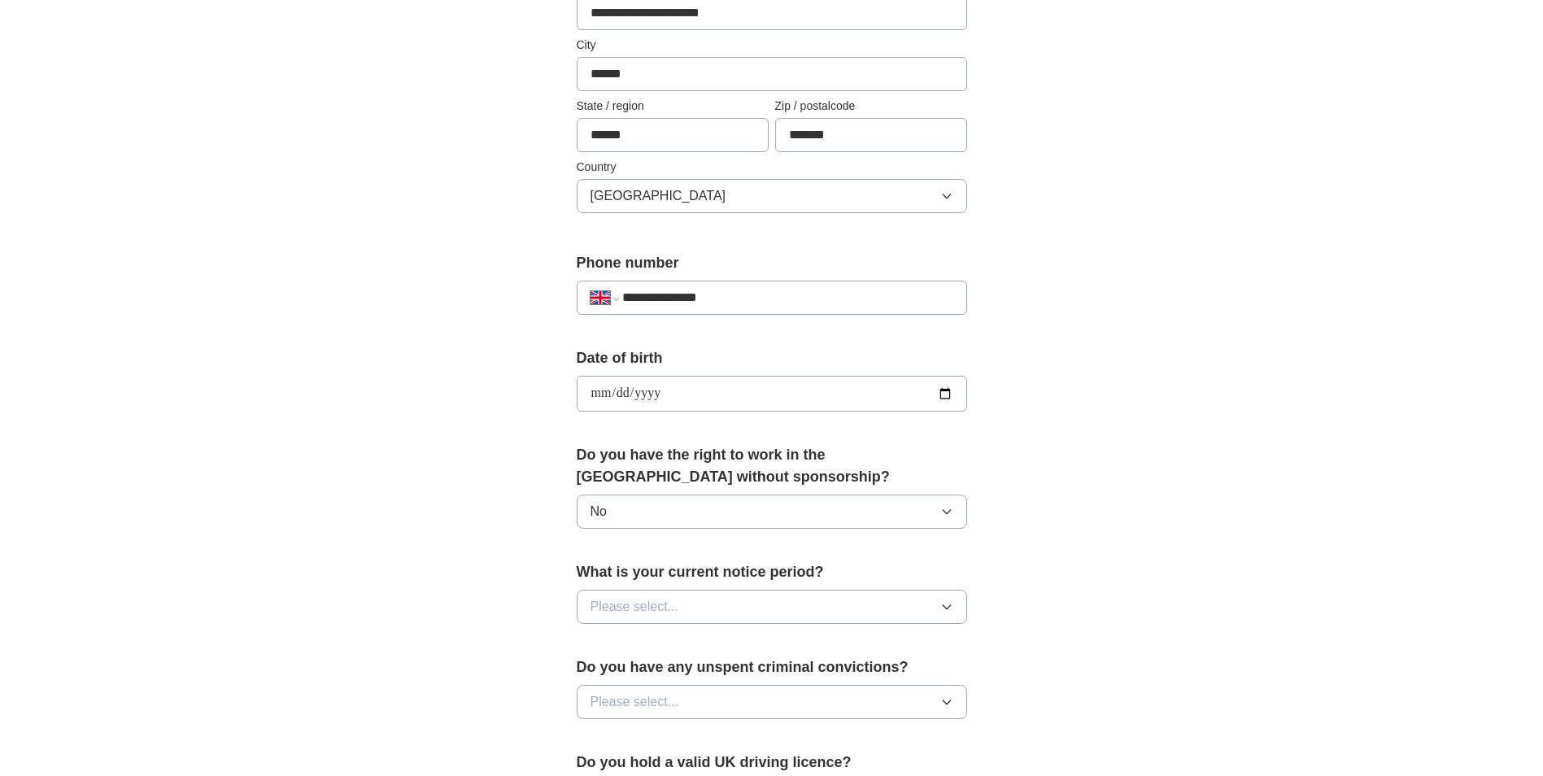
click at [732, 610] on button "Please select..." at bounding box center [772, 607] width 390 height 34
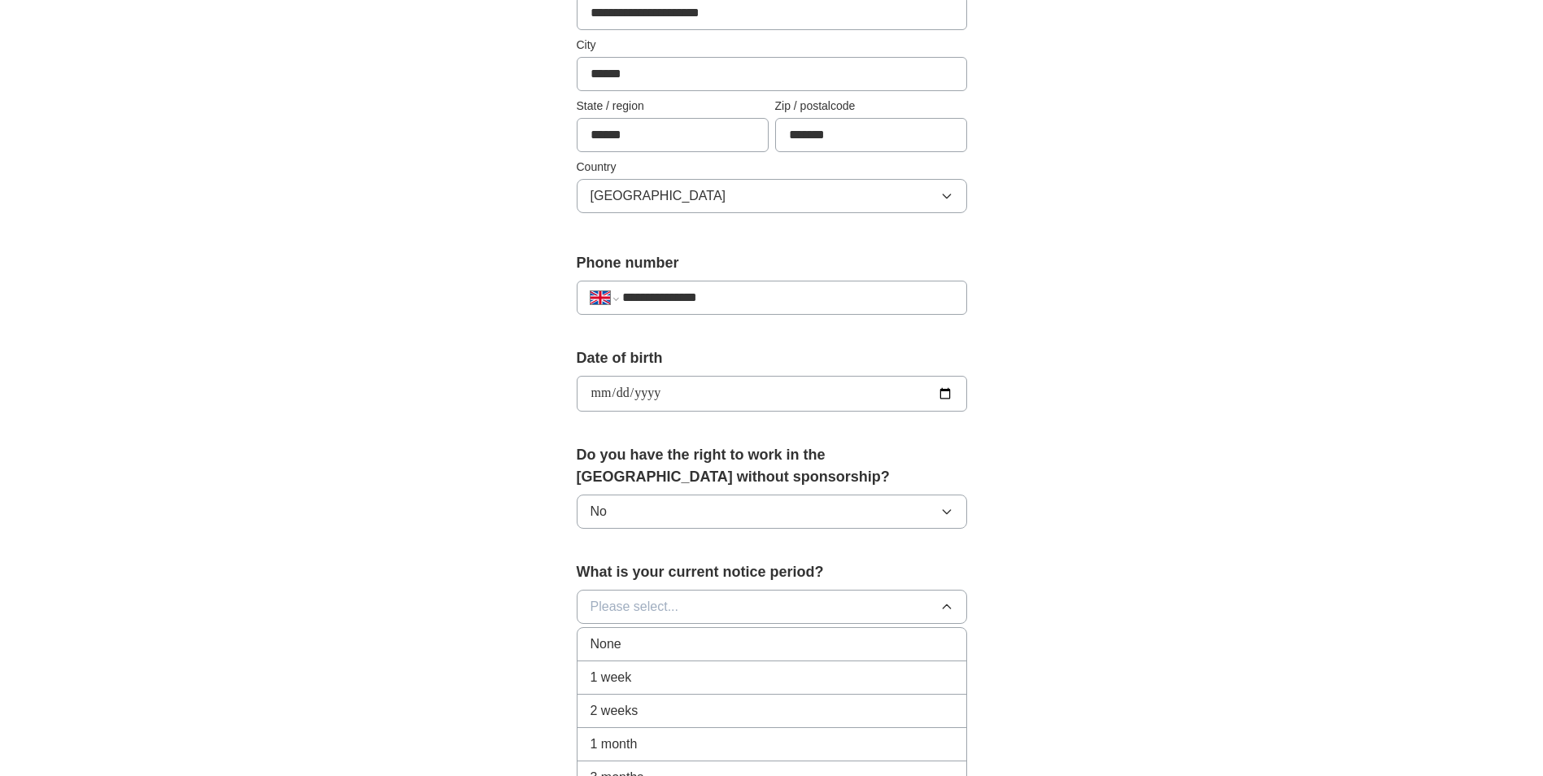
click at [690, 651] on div "None" at bounding box center [772, 645] width 363 height 20
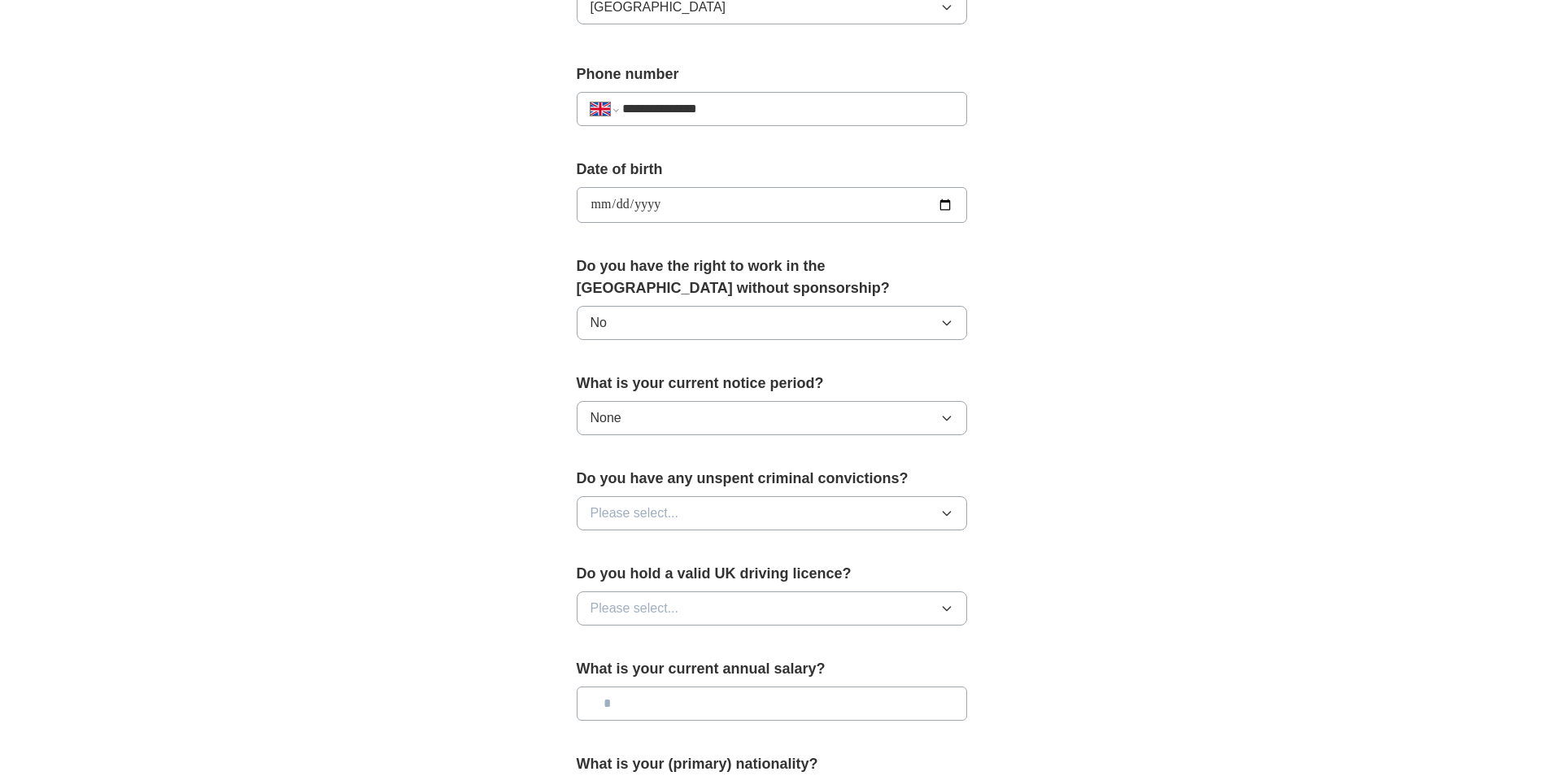
scroll to position [651, 0]
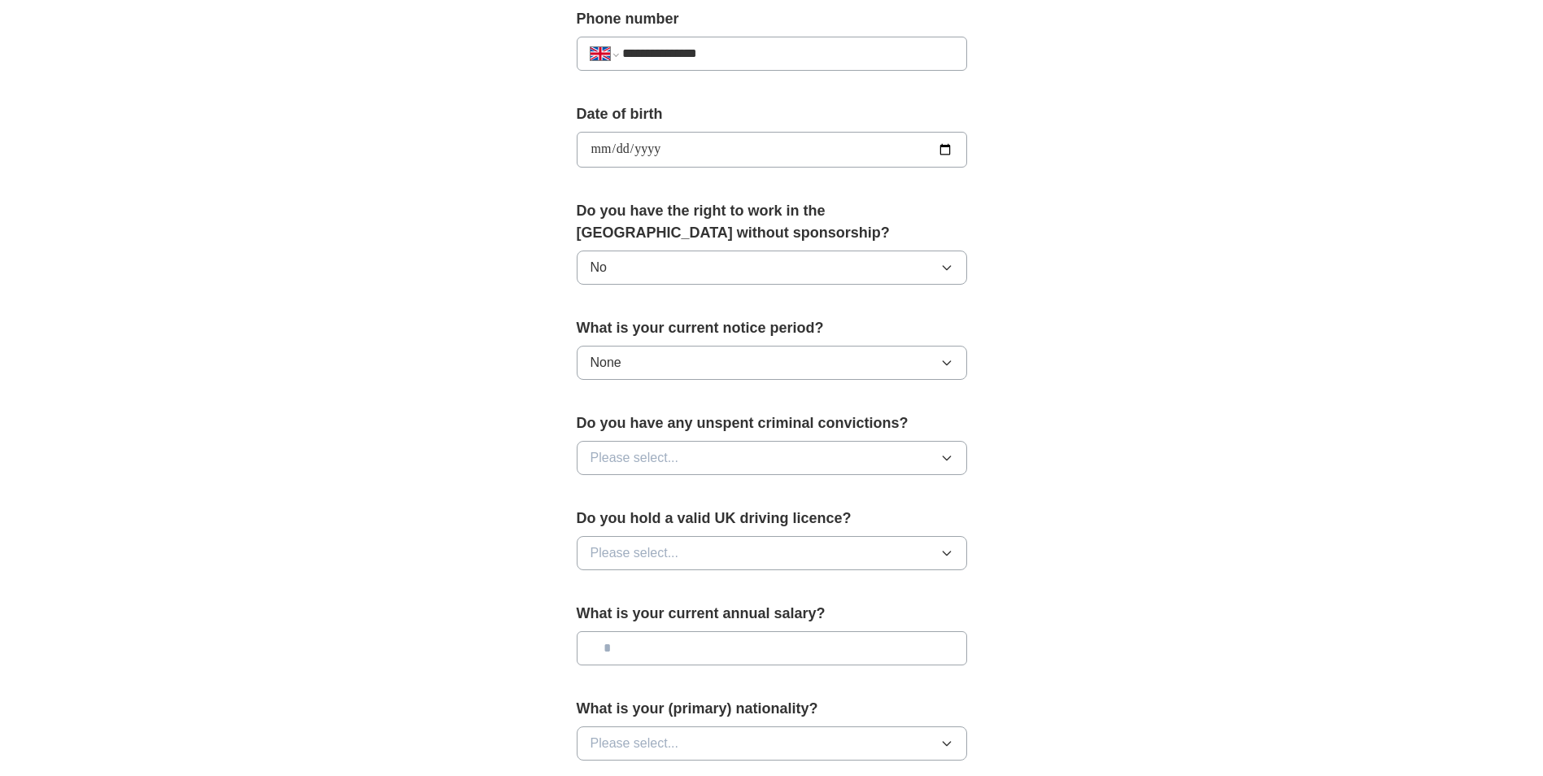
click at [775, 468] on button "Please select..." at bounding box center [772, 458] width 390 height 34
click at [715, 526] on div "No" at bounding box center [772, 529] width 363 height 20
click at [723, 553] on button "Please select..." at bounding box center [772, 553] width 390 height 34
click at [682, 587] on div "Yes" at bounding box center [772, 591] width 363 height 20
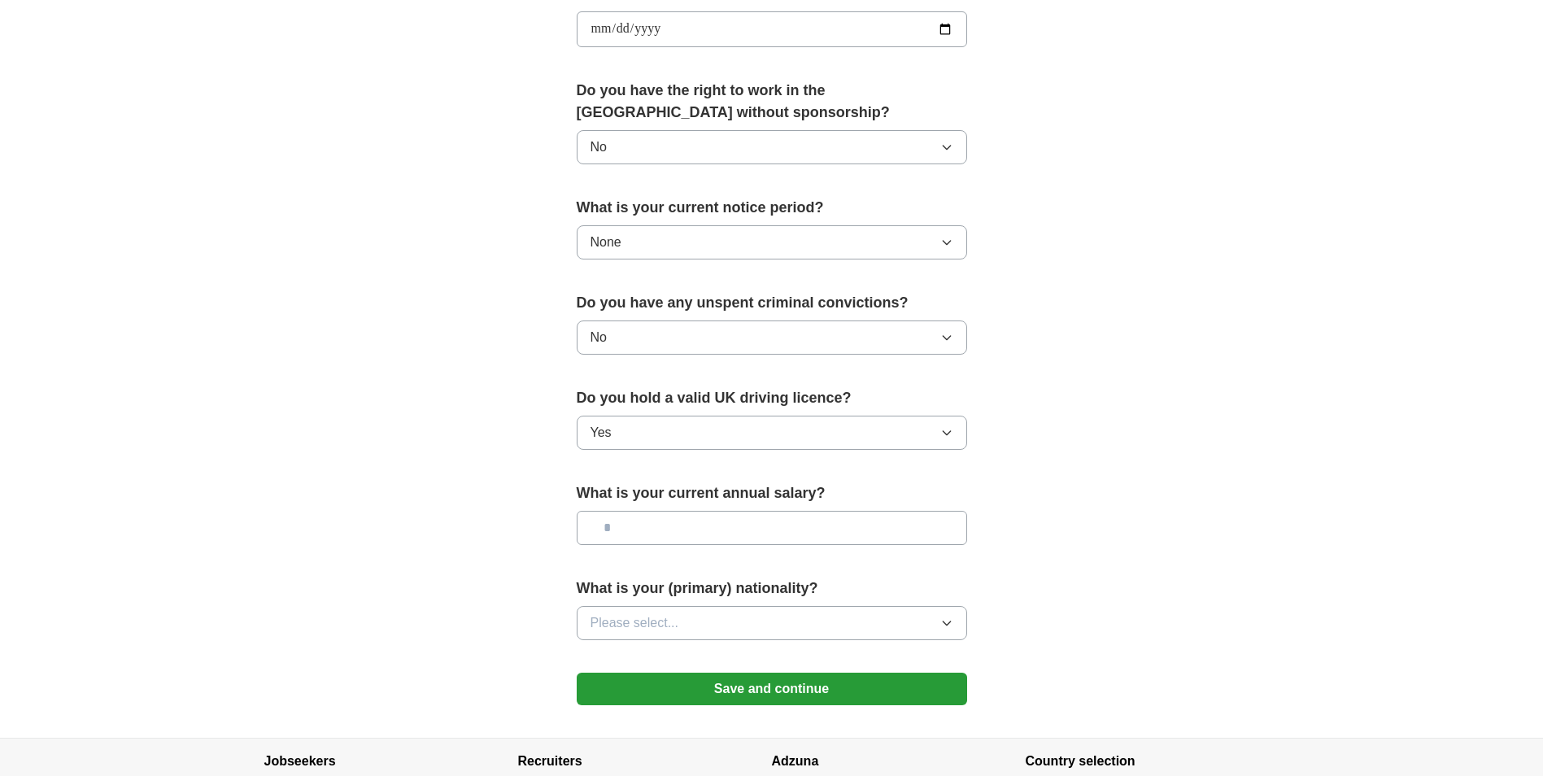
scroll to position [813, 0]
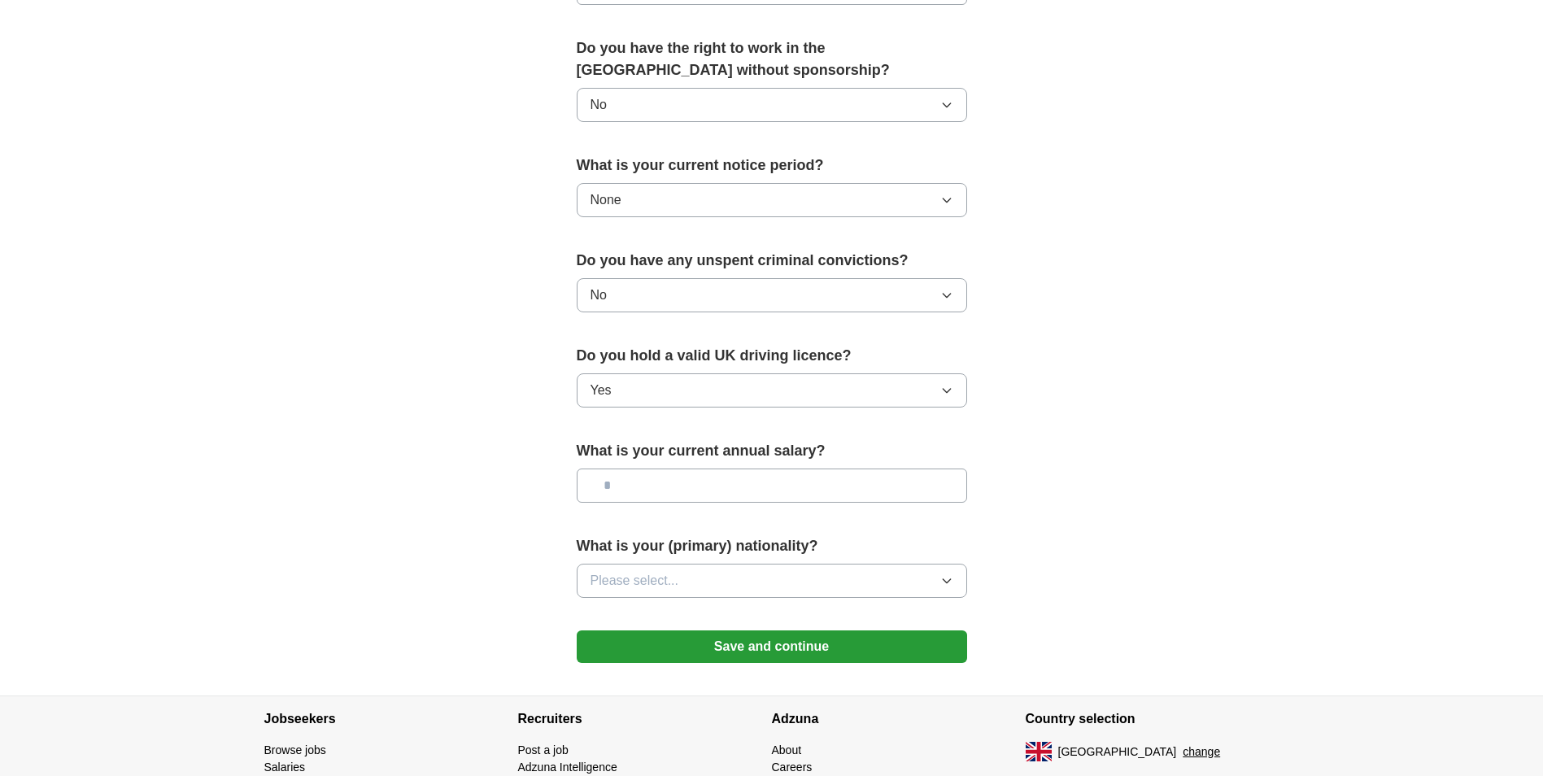
click at [800, 487] on input "text" at bounding box center [772, 486] width 390 height 34
type input "***"
click at [814, 591] on button "Please select..." at bounding box center [772, 581] width 390 height 34
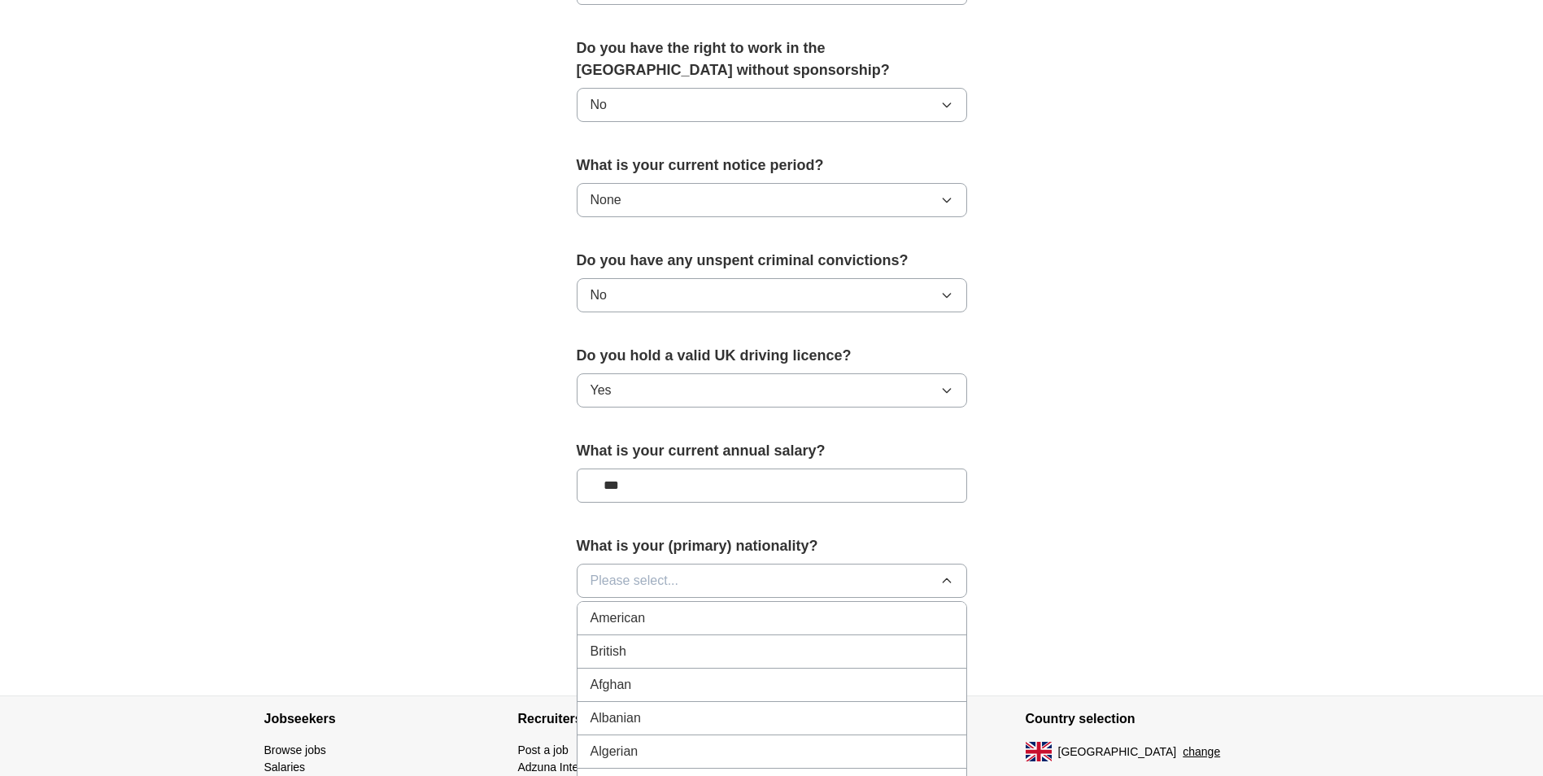
click at [689, 665] on li "British" at bounding box center [772, 651] width 389 height 33
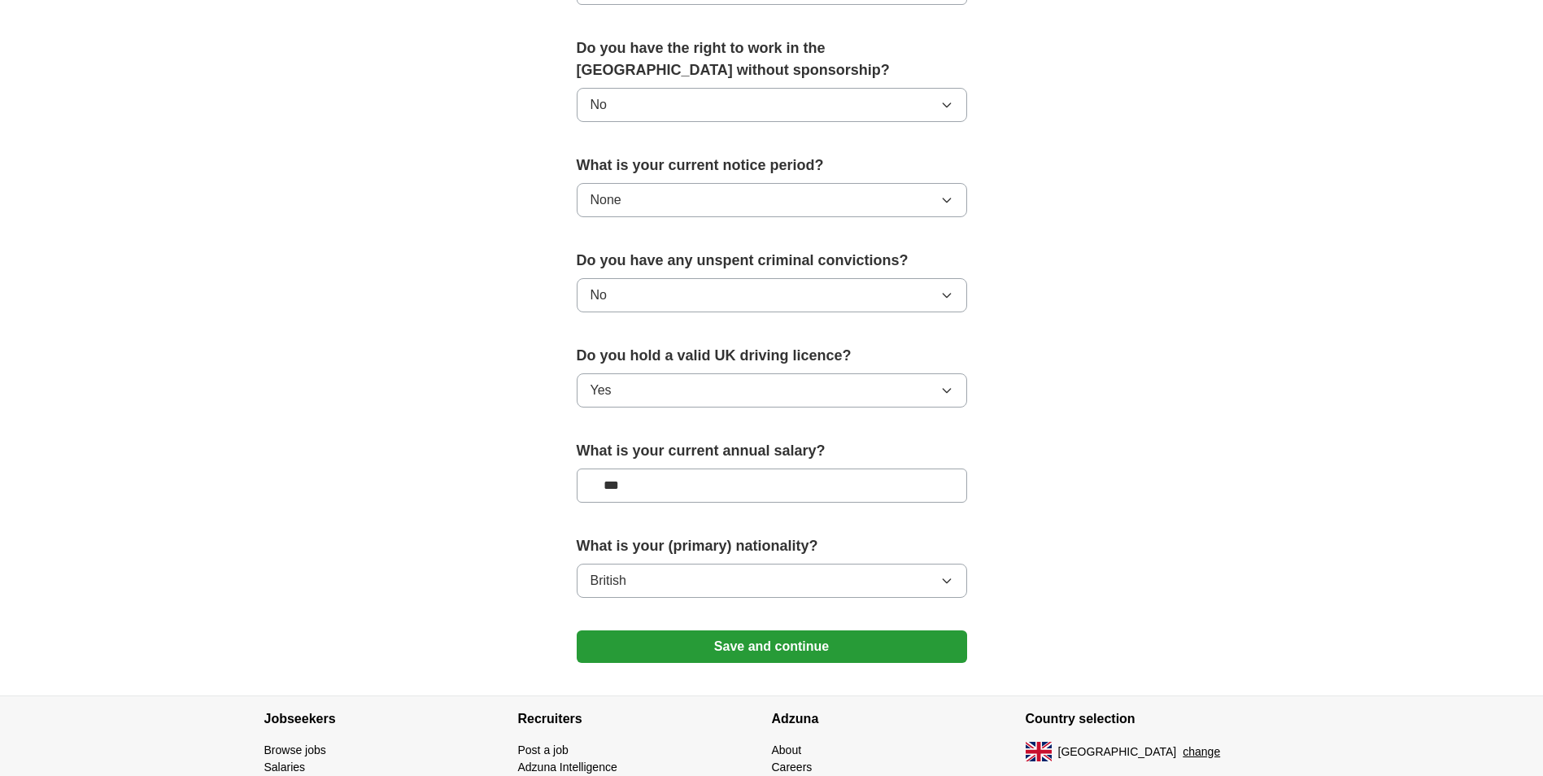
click at [735, 647] on button "Save and continue" at bounding box center [772, 646] width 390 height 33
